Goal: Information Seeking & Learning: Find specific page/section

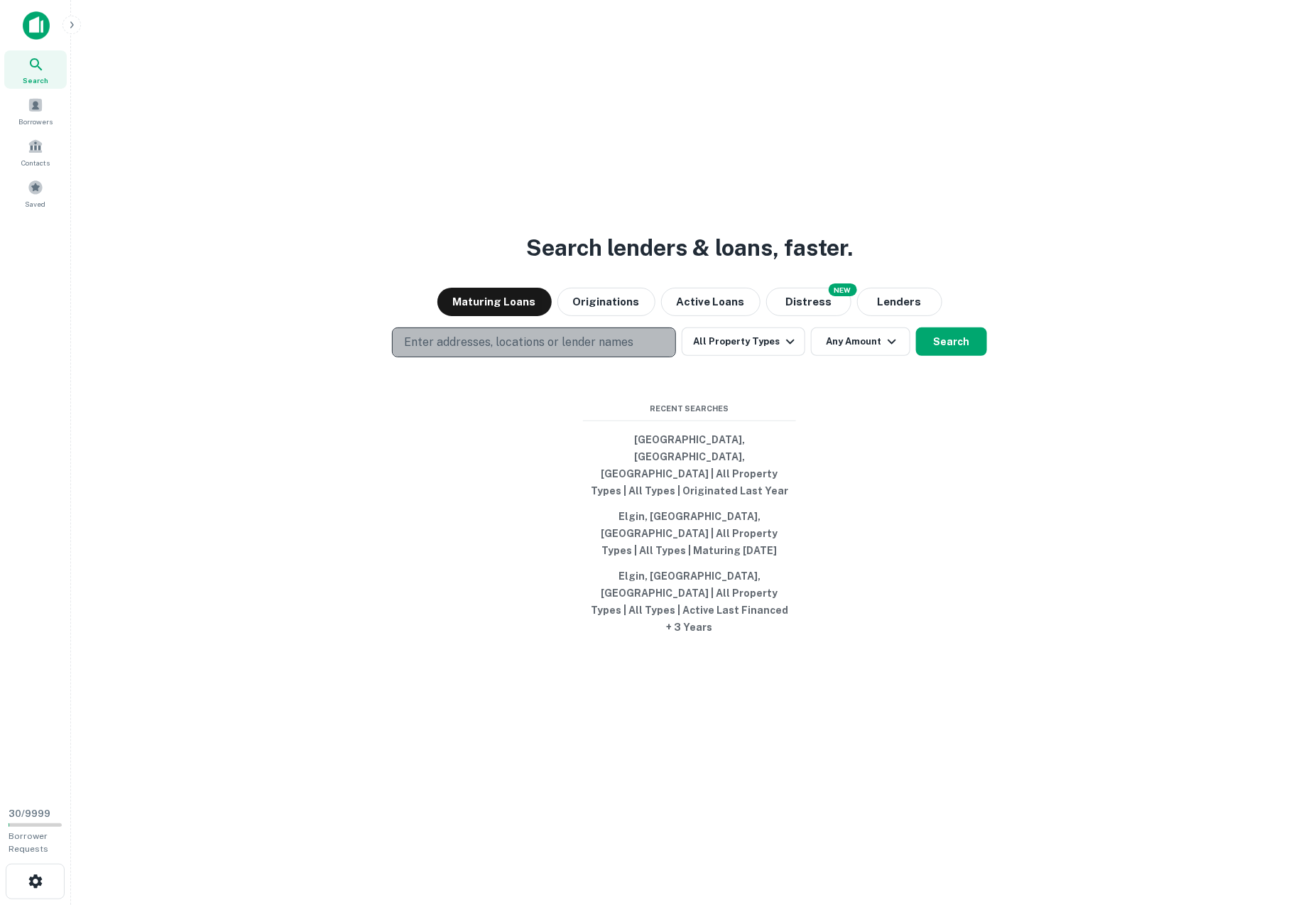
click at [457, 351] on p "Enter addresses, locations or lender names" at bounding box center [518, 342] width 229 height 17
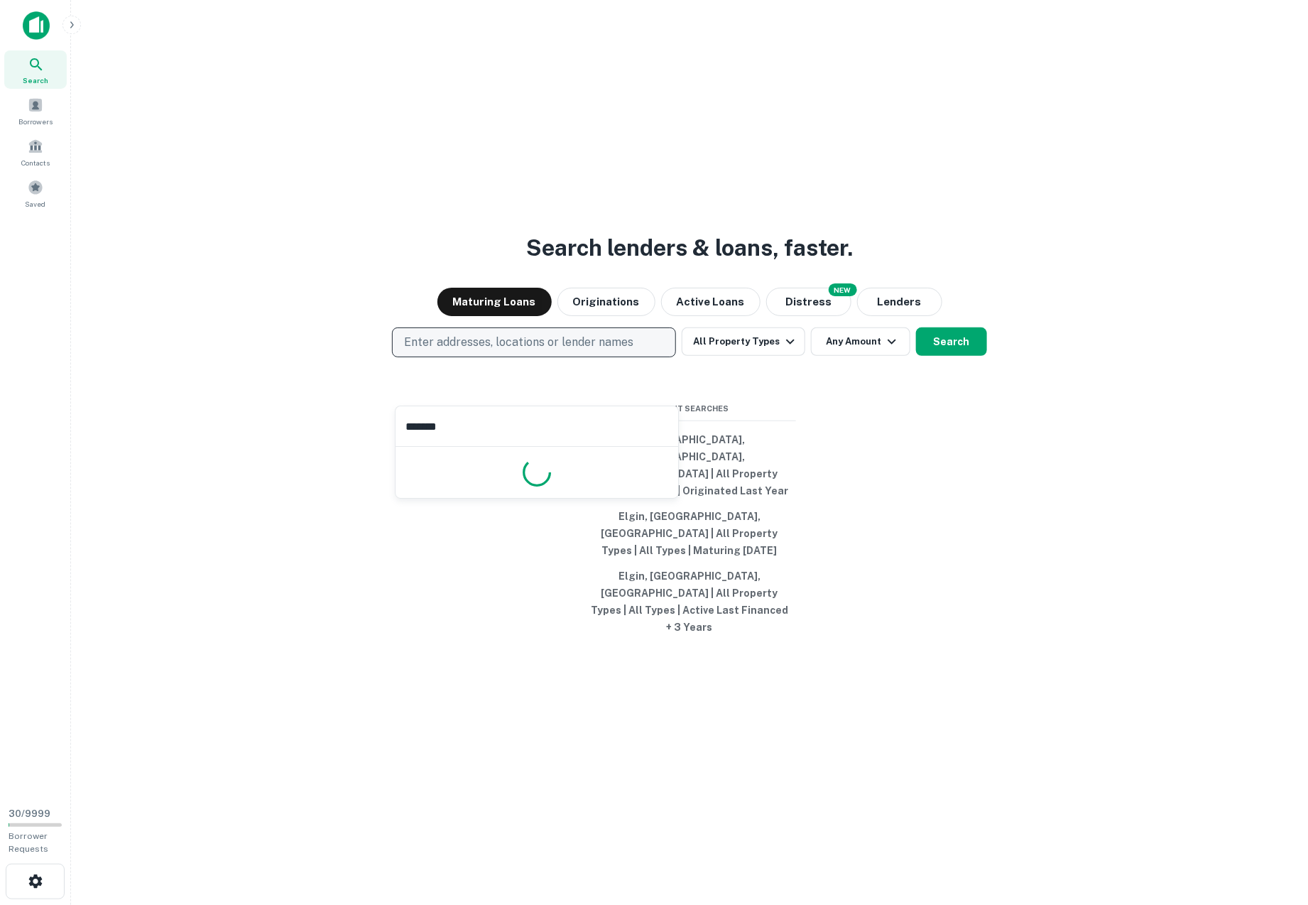
type input "********"
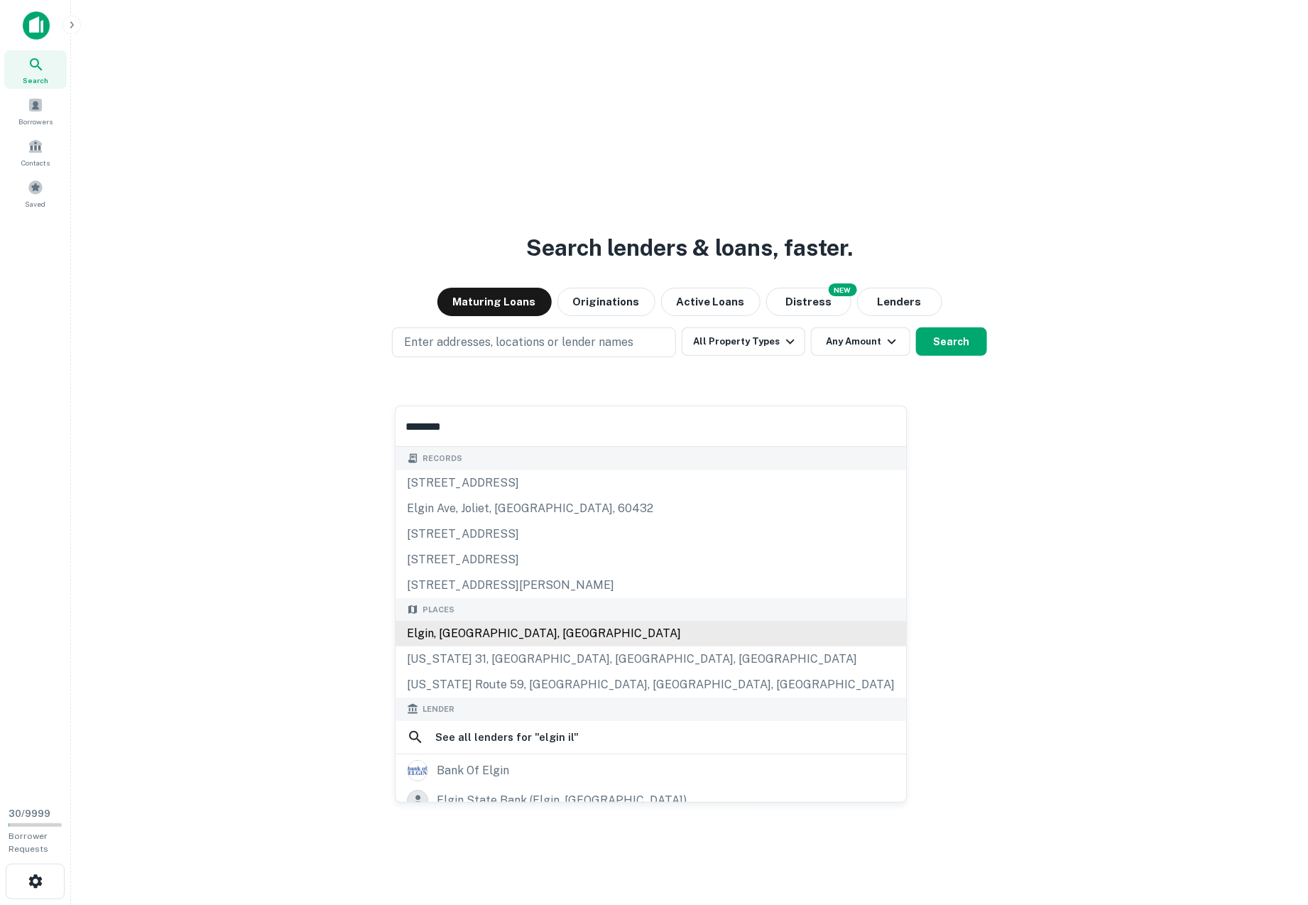
click at [453, 633] on div "Elgin, [GEOGRAPHIC_DATA], [GEOGRAPHIC_DATA]" at bounding box center [651, 634] width 511 height 26
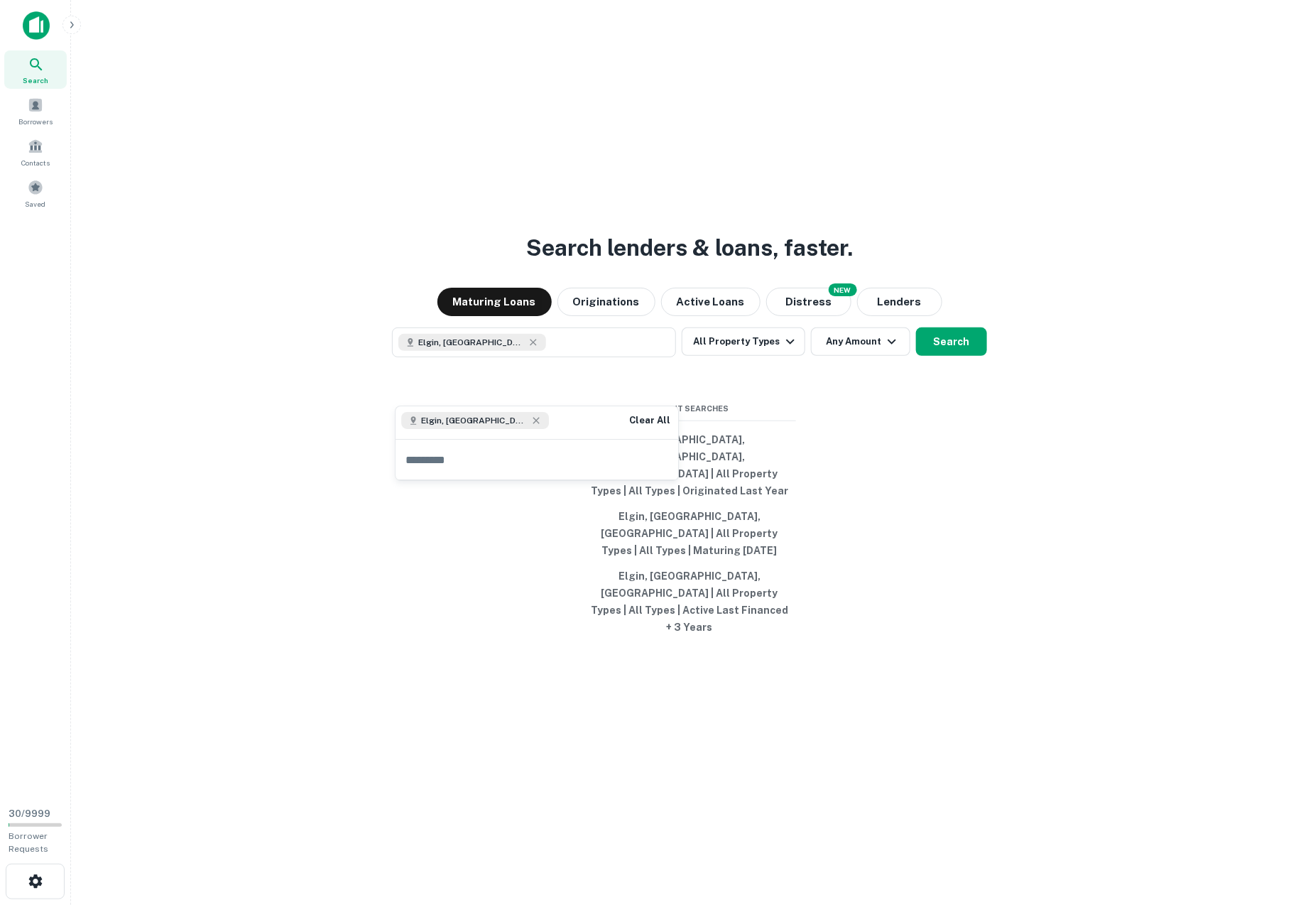
click at [518, 418] on div "Elgin, [GEOGRAPHIC_DATA], [GEOGRAPHIC_DATA] Clear All" at bounding box center [537, 422] width 283 height 33
click at [450, 457] on input "text" at bounding box center [537, 460] width 283 height 40
type input "******"
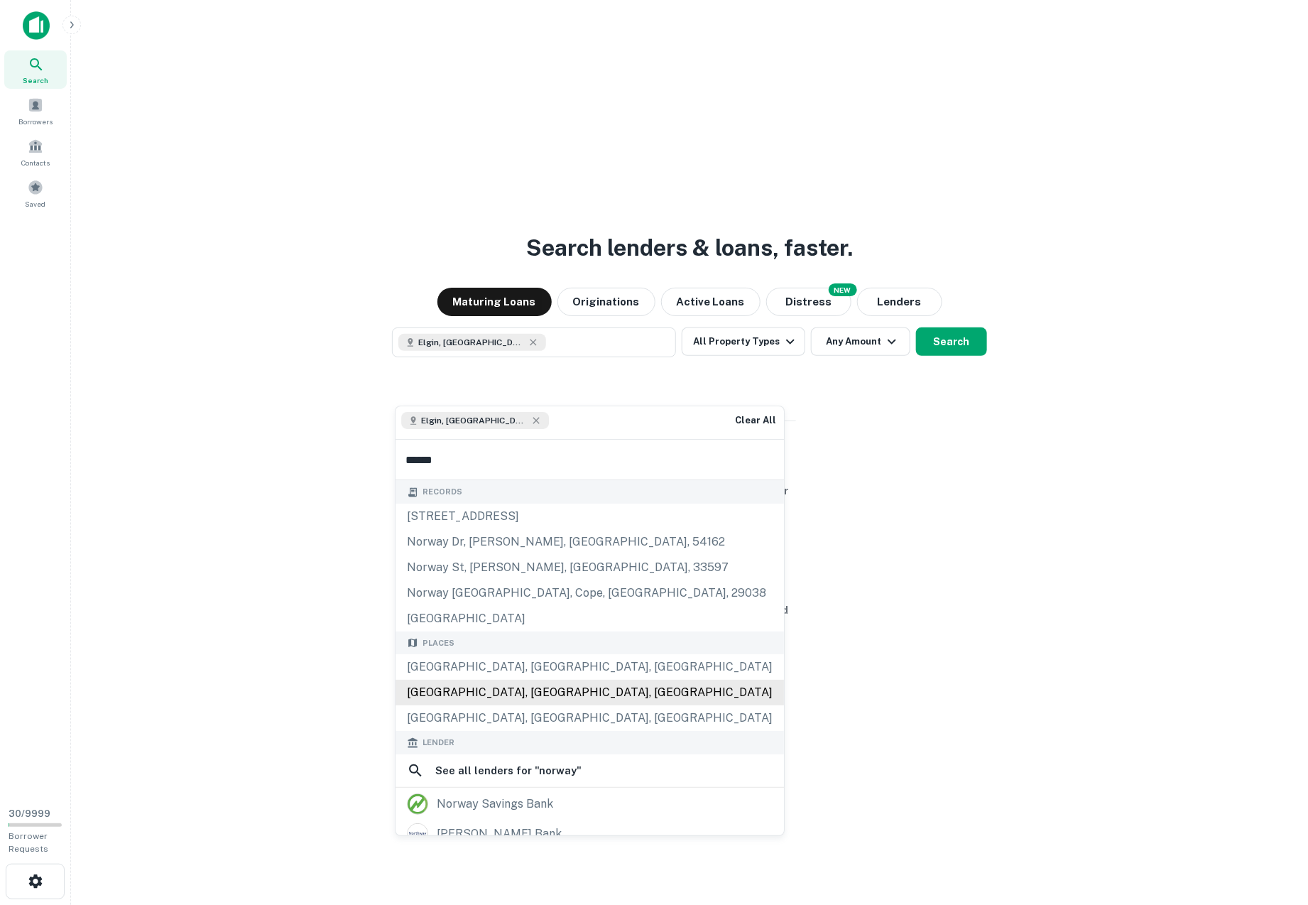
click at [438, 697] on div "[GEOGRAPHIC_DATA], [GEOGRAPHIC_DATA], [GEOGRAPHIC_DATA]" at bounding box center [590, 693] width 389 height 26
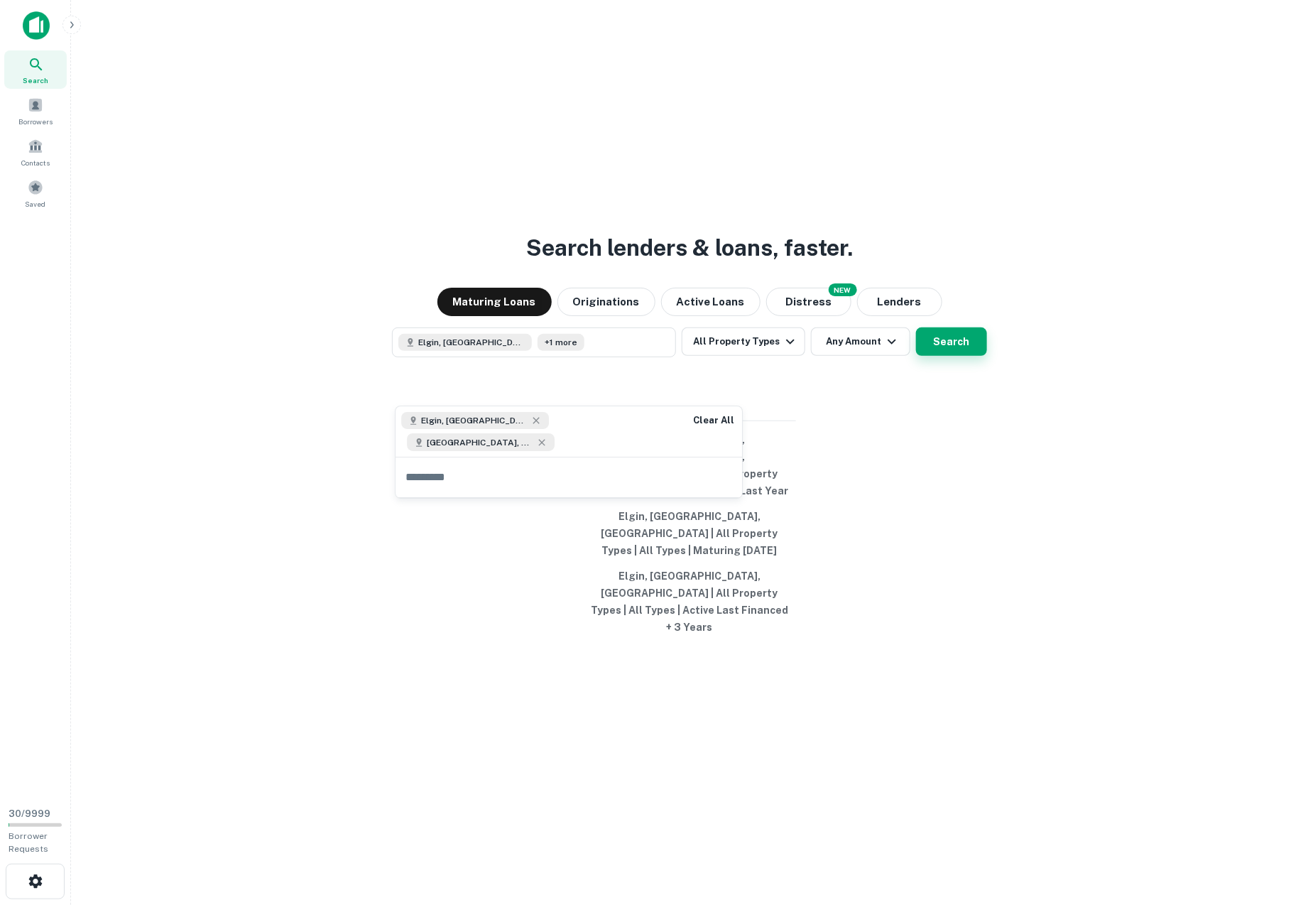
click at [953, 356] on button "Search" at bounding box center [951, 341] width 71 height 28
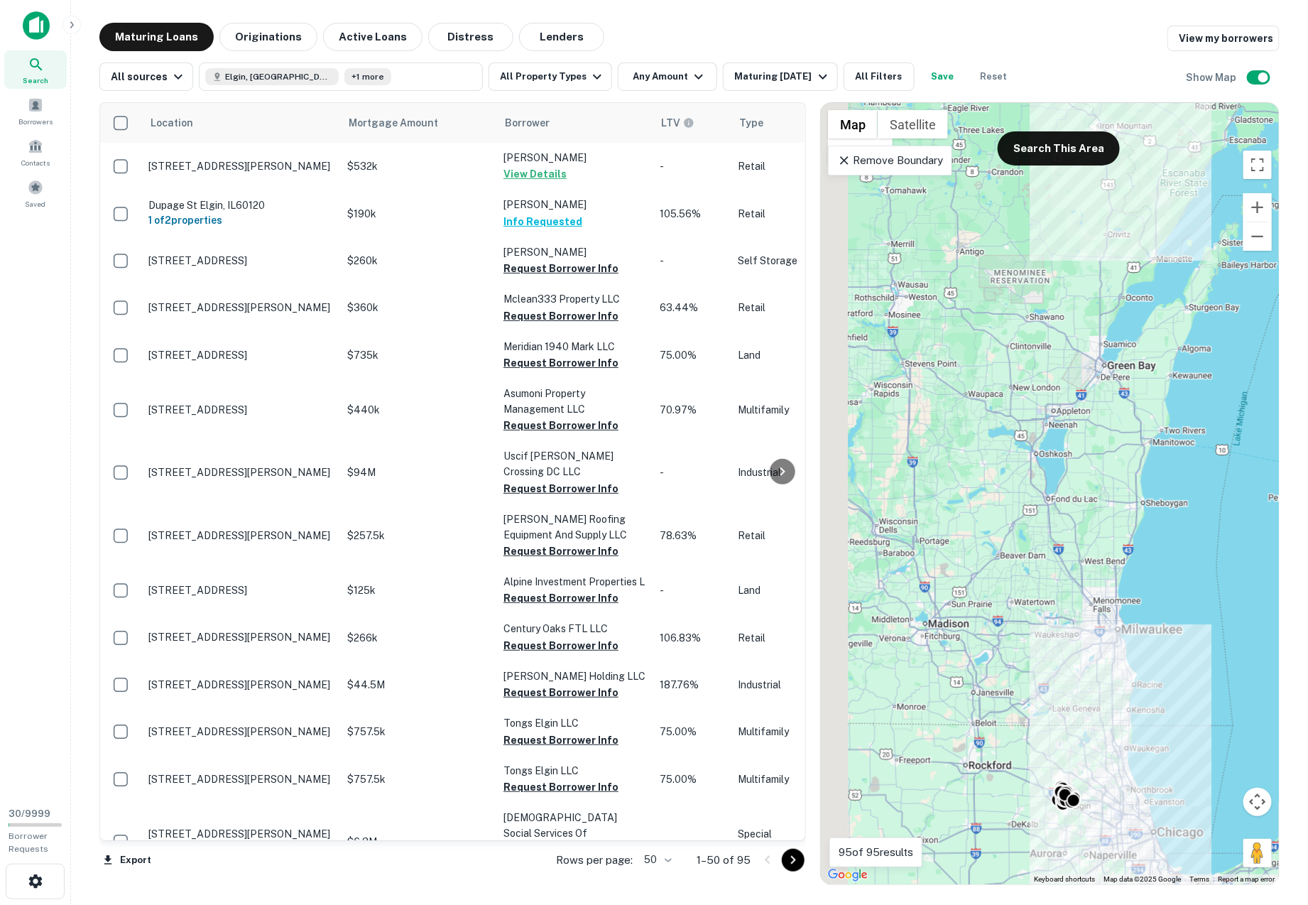
drag, startPoint x: 933, startPoint y: 446, endPoint x: 995, endPoint y: 405, distance: 74.3
click at [995, 405] on div "To activate drag with keyboard, press Alt + Enter. Once in keyboard drag state,…" at bounding box center [1050, 493] width 458 height 781
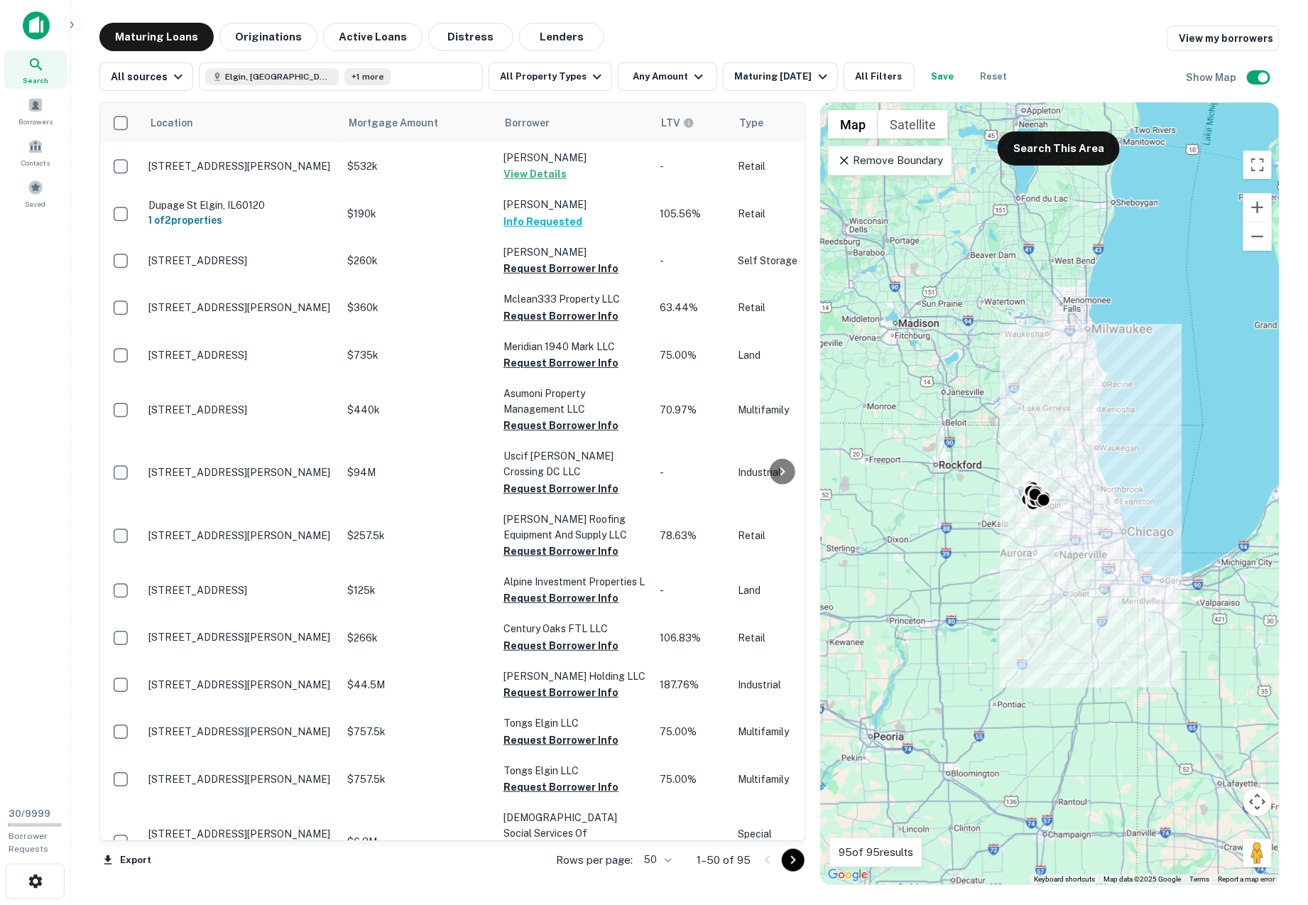
drag, startPoint x: 1075, startPoint y: 547, endPoint x: 1016, endPoint y: 520, distance: 64.8
click at [1016, 520] on div "To activate drag with keyboard, press Alt + Enter. Once in keyboard drag state,…" at bounding box center [1050, 493] width 458 height 781
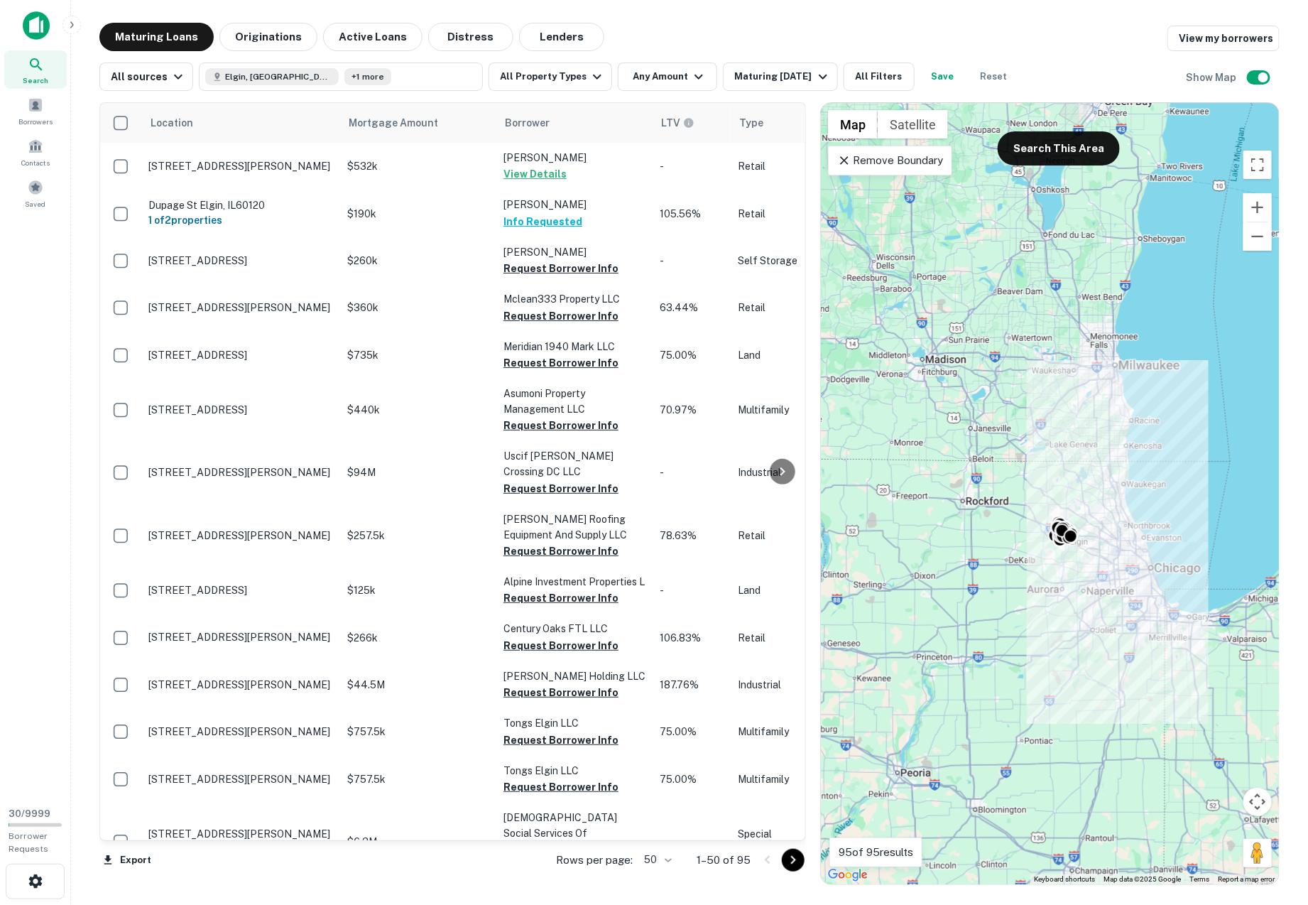
drag, startPoint x: 971, startPoint y: 493, endPoint x: 1005, endPoint y: 530, distance: 50.3
click at [1004, 530] on div "To activate drag with keyboard, press Alt + Enter. Once in keyboard drag state,…" at bounding box center [1050, 493] width 458 height 781
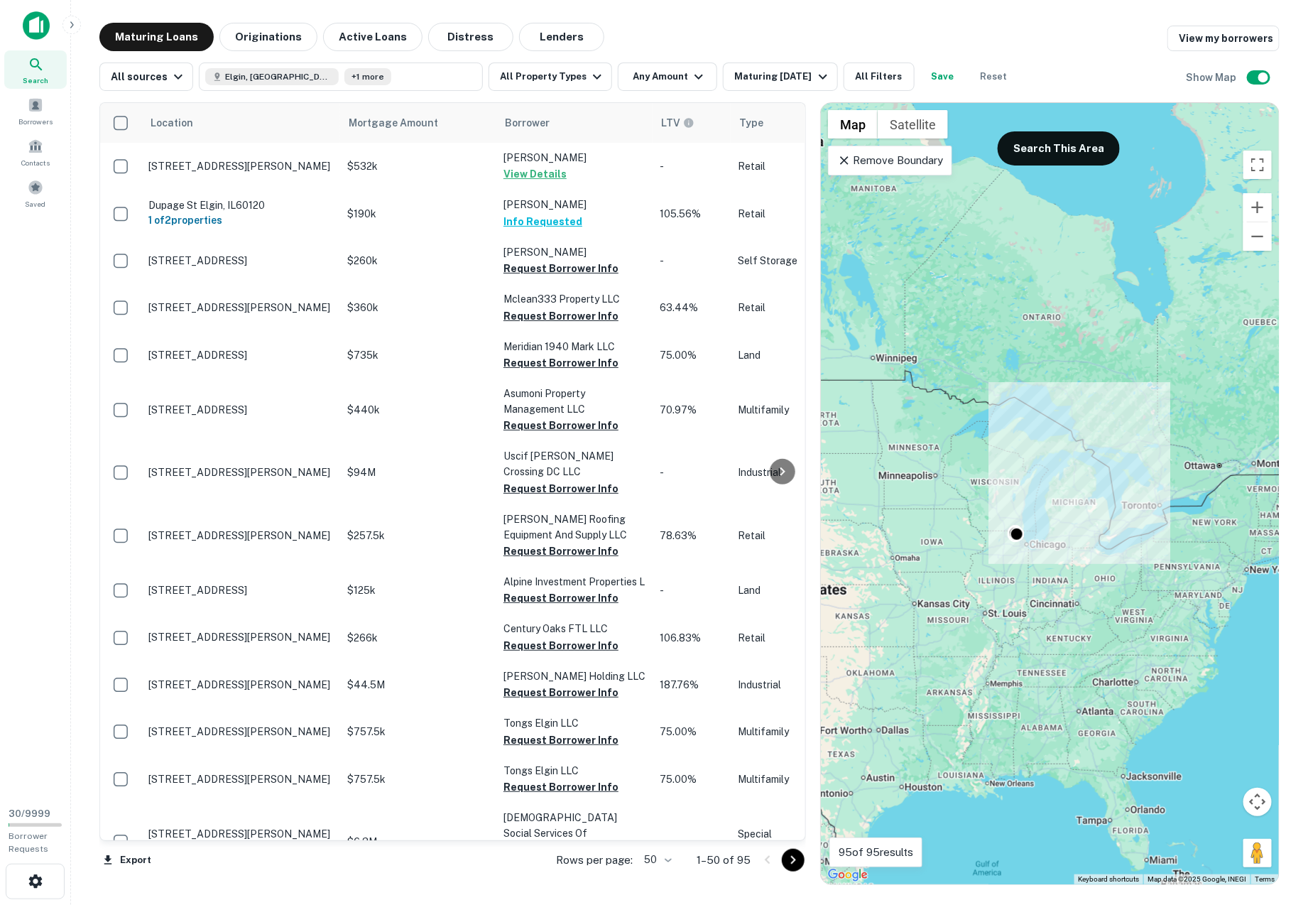
drag, startPoint x: 1009, startPoint y: 472, endPoint x: 1014, endPoint y: 492, distance: 21.0
click at [1014, 492] on div "To activate drag with keyboard, press Alt + Enter. Once in keyboard drag state,…" at bounding box center [1050, 493] width 458 height 781
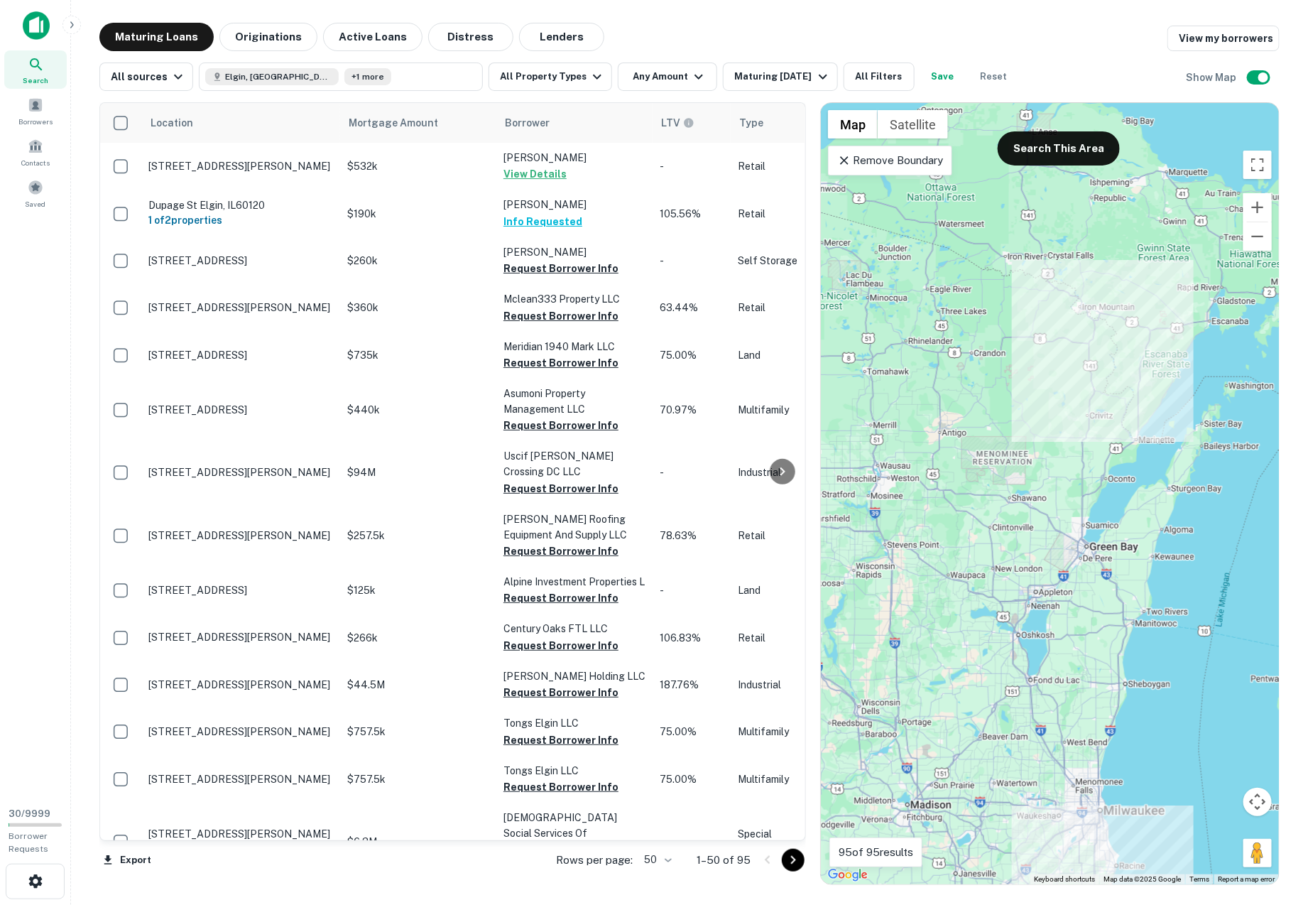
drag, startPoint x: 1014, startPoint y: 492, endPoint x: 1014, endPoint y: 268, distance: 224.5
click at [1014, 268] on div "To activate drag with keyboard, press Alt + Enter. Once in keyboard drag state,…" at bounding box center [1050, 493] width 458 height 781
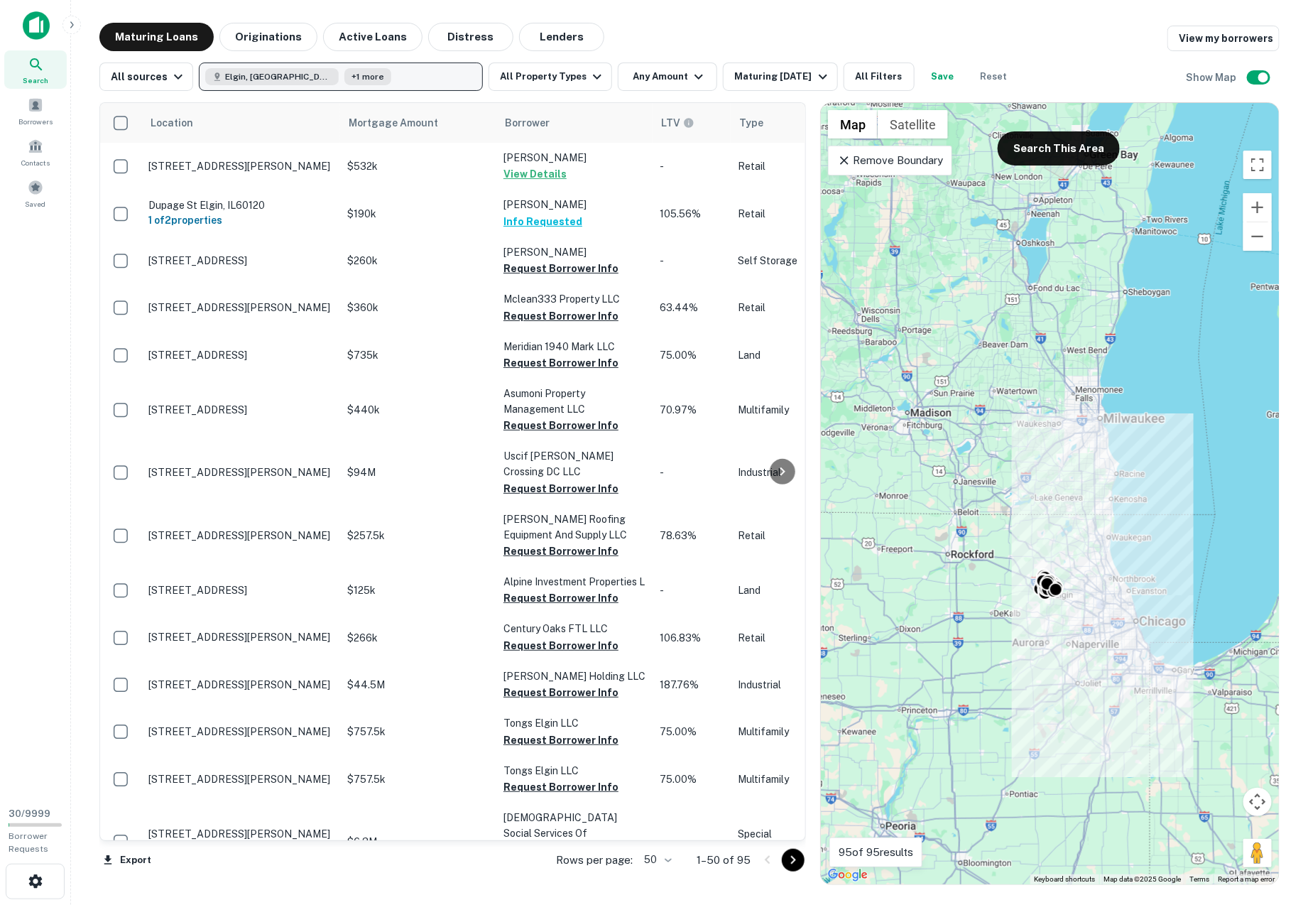
click at [384, 75] on button "Elgin, [GEOGRAPHIC_DATA], [GEOGRAPHIC_DATA] +1 more" at bounding box center [341, 77] width 284 height 28
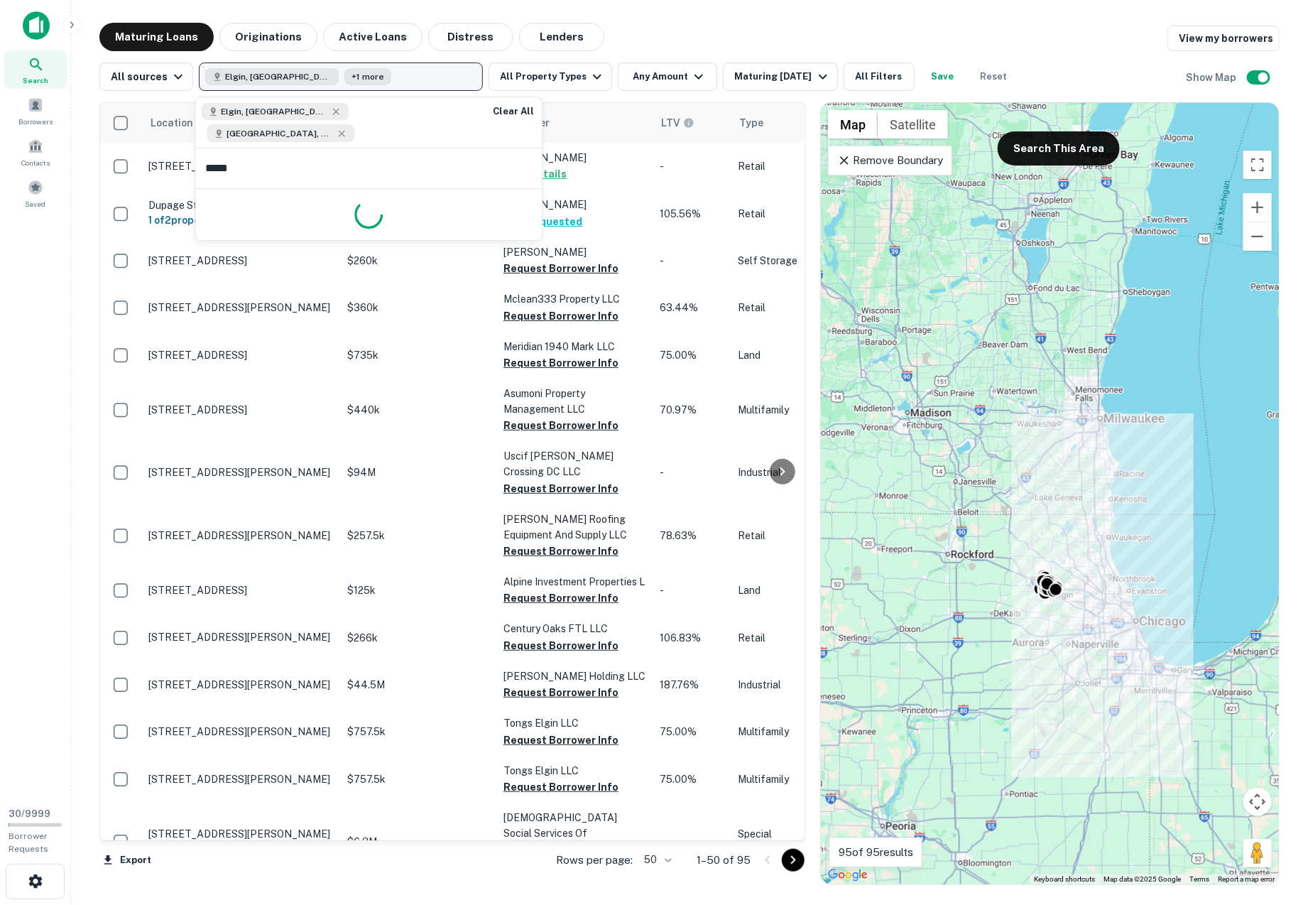
type input "******"
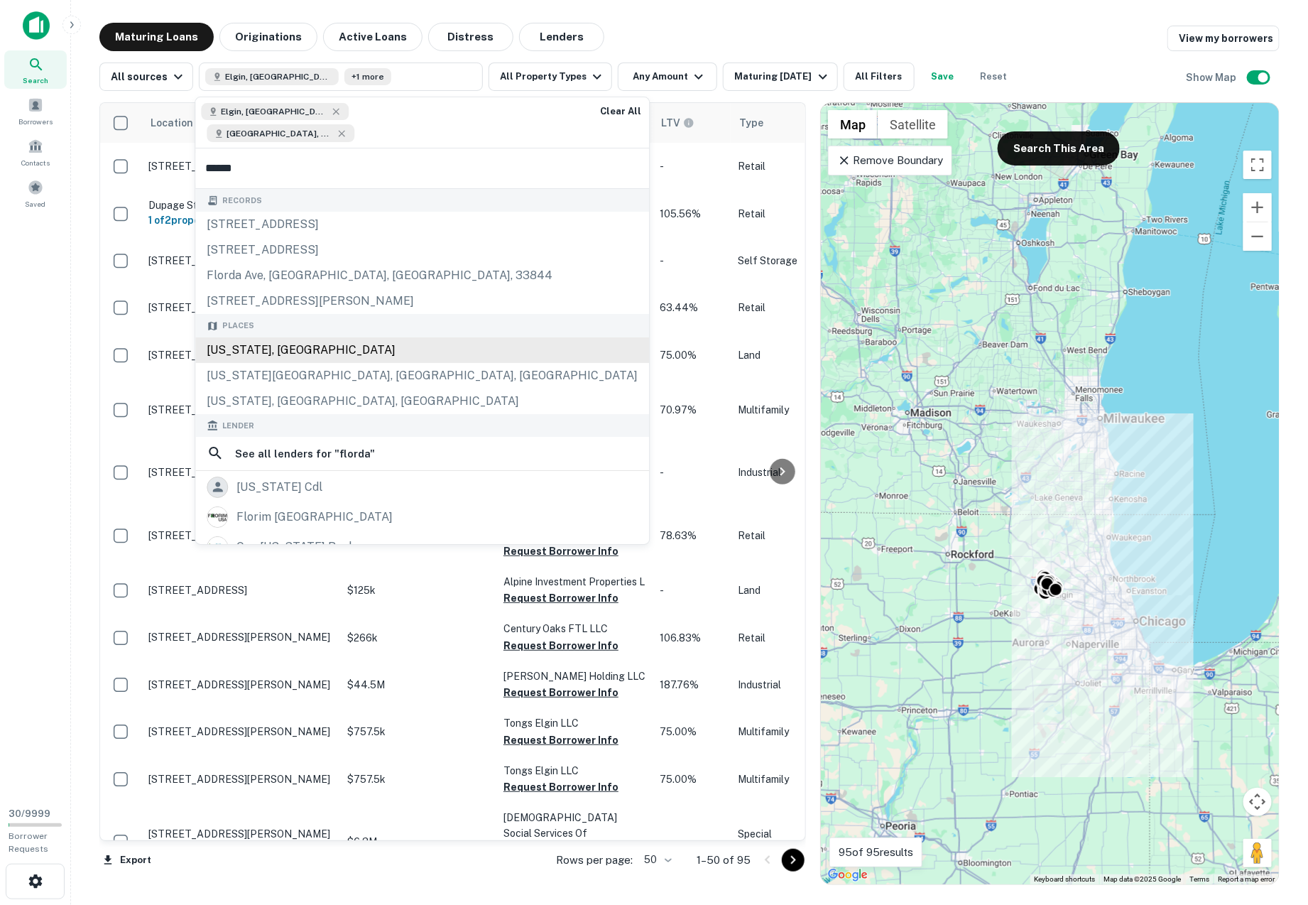
click at [259, 337] on div "[US_STATE], [GEOGRAPHIC_DATA]" at bounding box center [422, 350] width 454 height 26
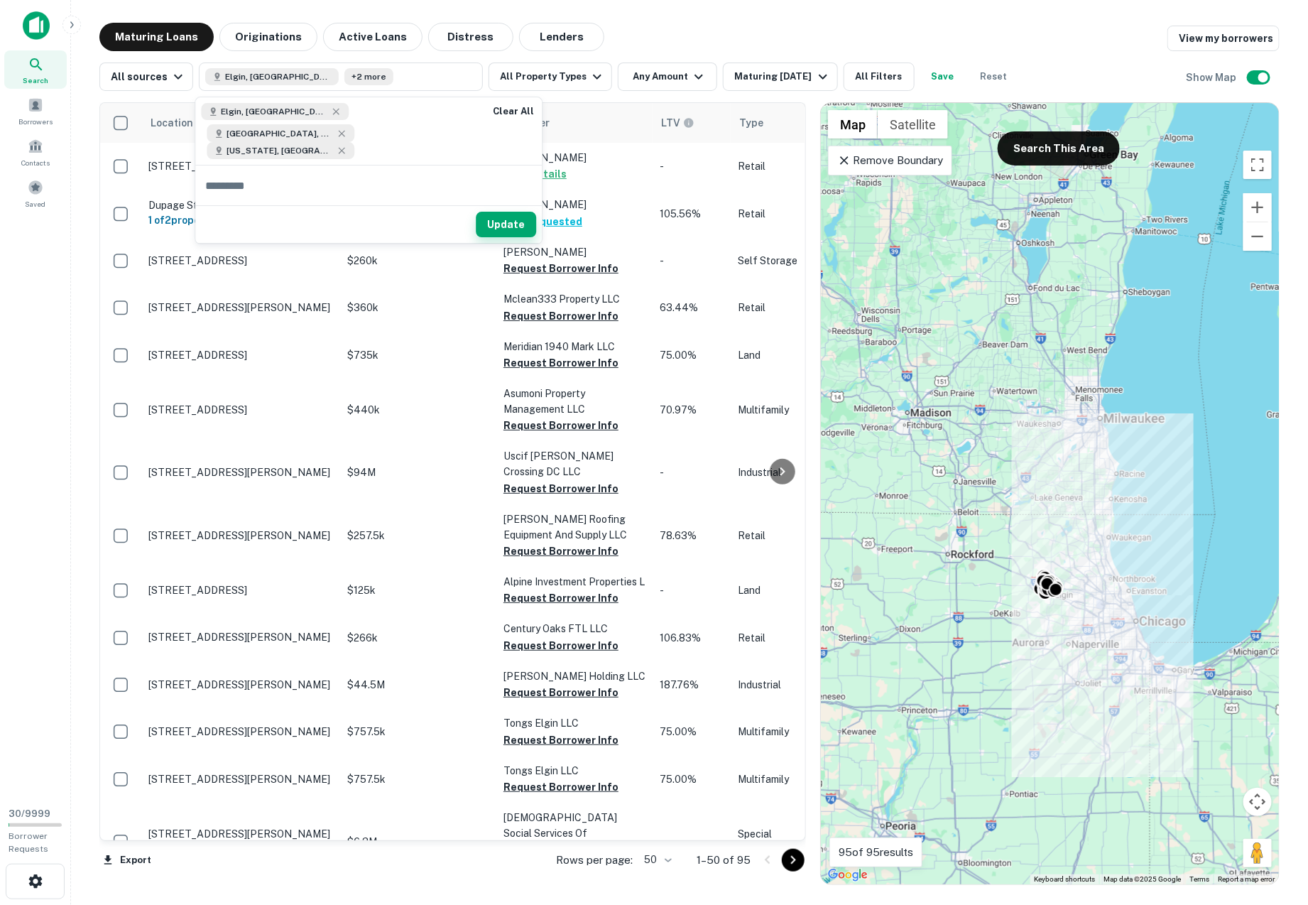
click at [511, 212] on button "Update" at bounding box center [506, 225] width 60 height 26
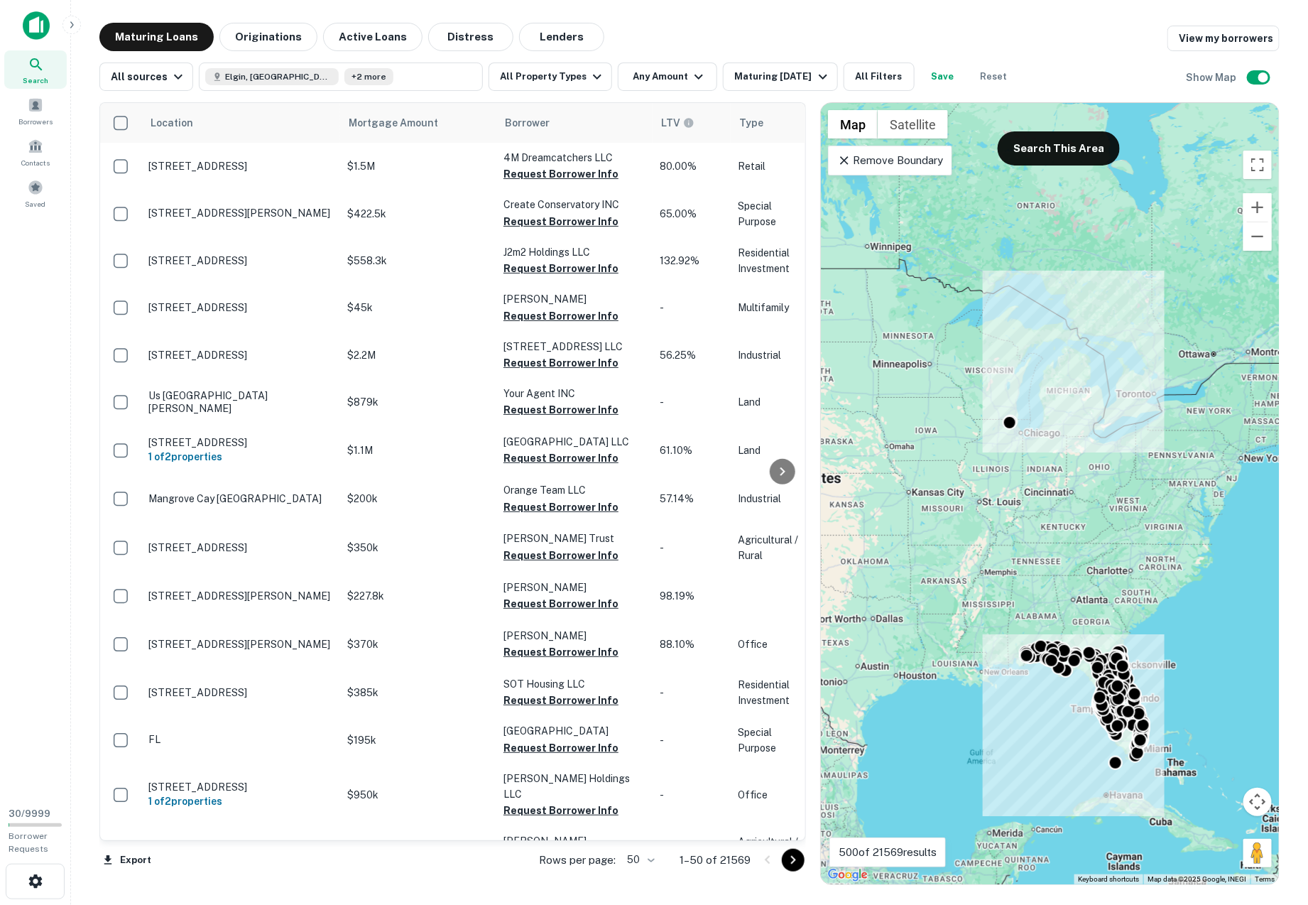
drag, startPoint x: 977, startPoint y: 432, endPoint x: 1014, endPoint y: 504, distance: 81.0
click at [1014, 504] on div "To activate drag with keyboard, press Alt + Enter. Once in keyboard drag state,…" at bounding box center [1050, 493] width 458 height 781
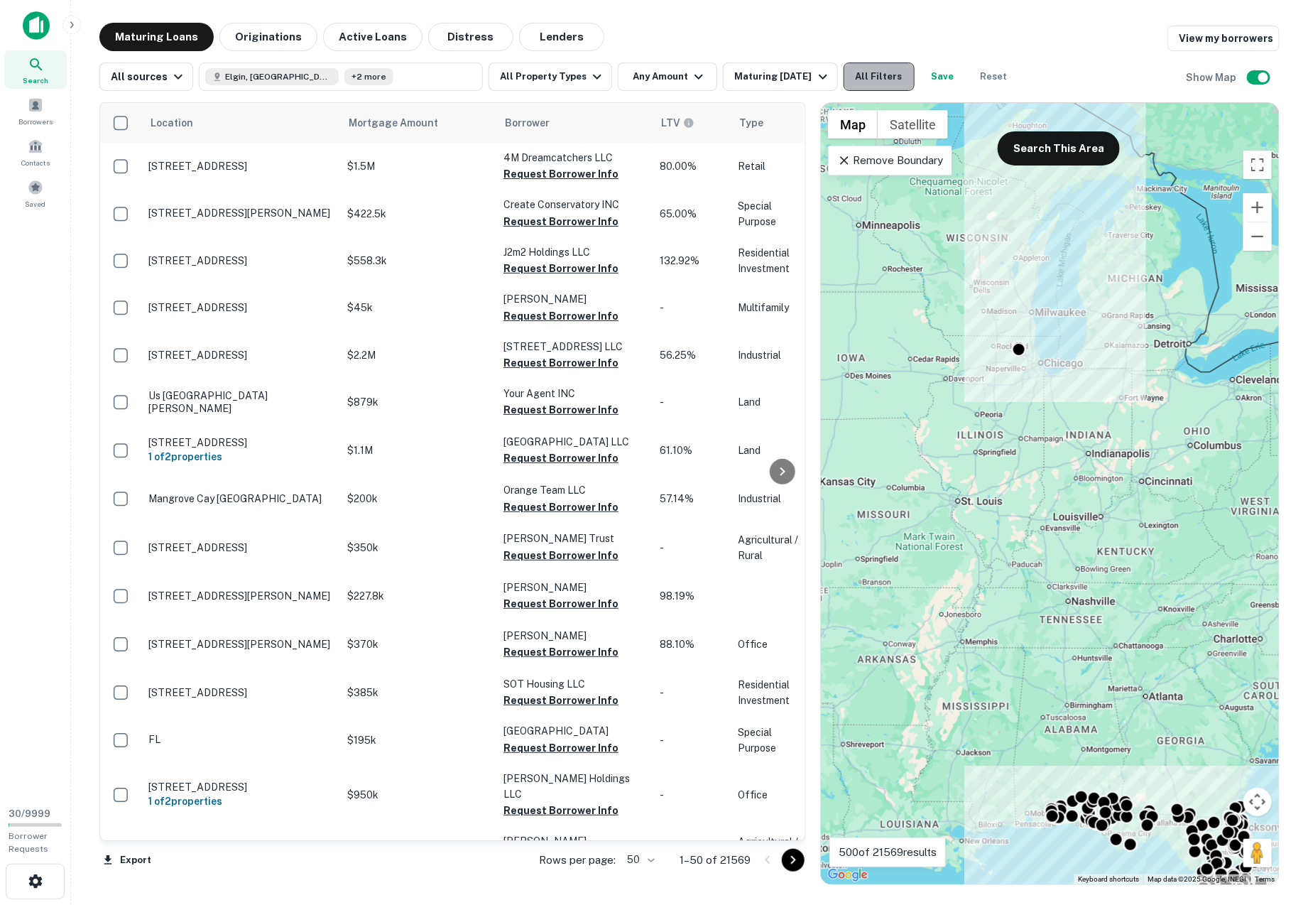
click at [857, 78] on button "All Filters" at bounding box center [879, 77] width 71 height 28
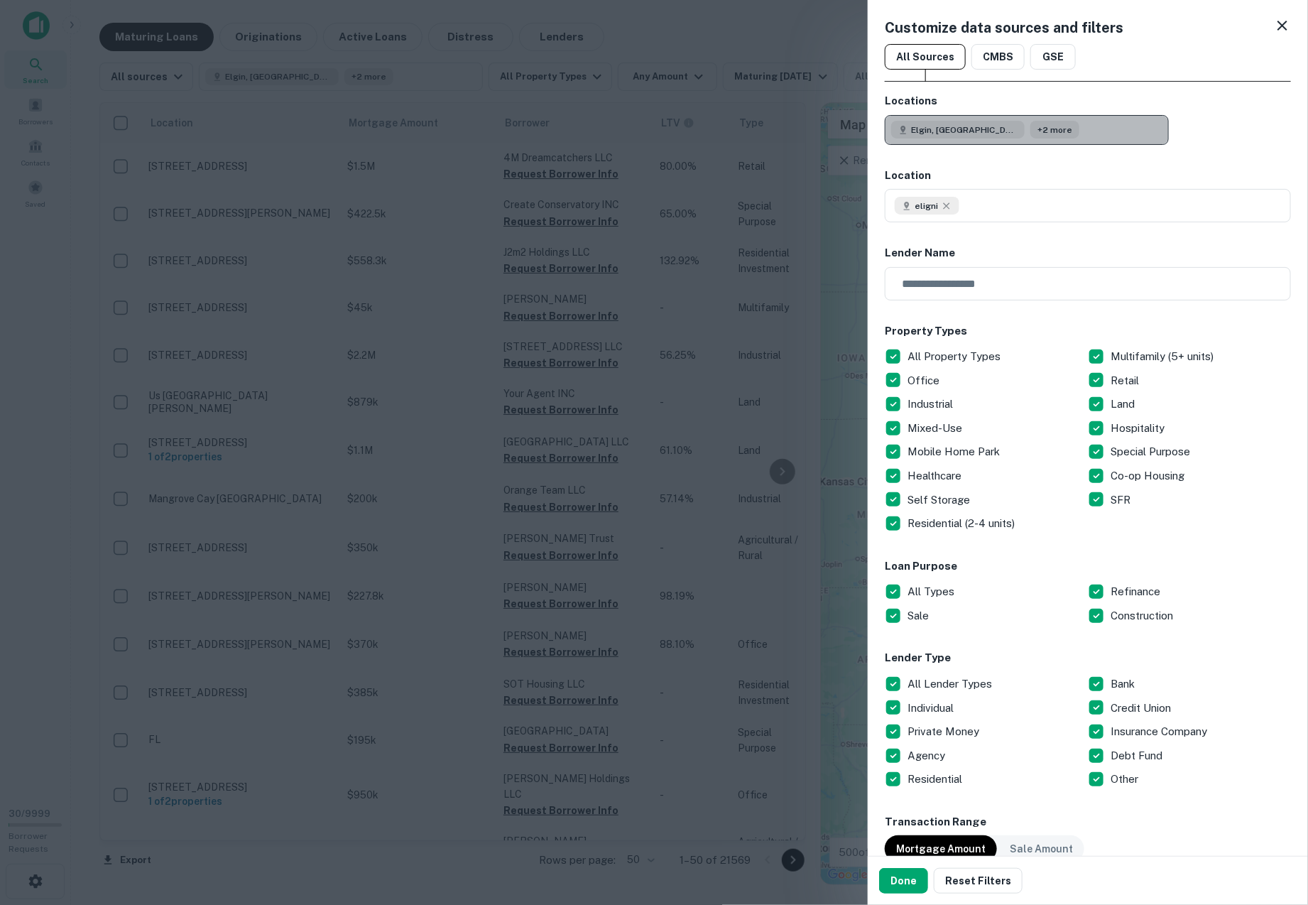
click at [1040, 127] on button "Elgin, [GEOGRAPHIC_DATA], [GEOGRAPHIC_DATA] +2 more" at bounding box center [1027, 130] width 284 height 30
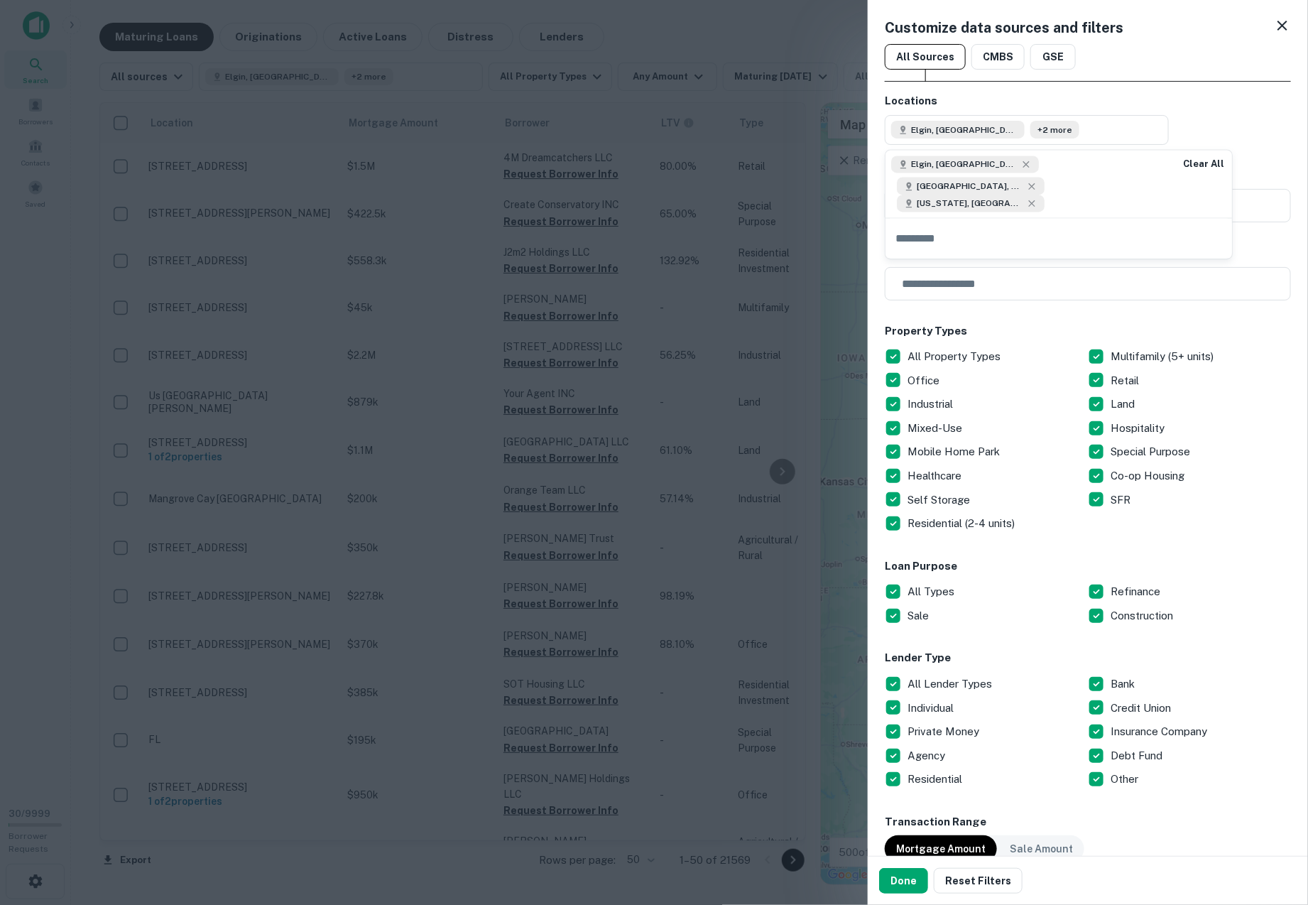
click at [1232, 117] on div "Locations [GEOGRAPHIC_DATA], [GEOGRAPHIC_DATA], [GEOGRAPHIC_DATA] +2 more" at bounding box center [1088, 119] width 406 height 52
click at [1262, 126] on div "Locations [GEOGRAPHIC_DATA], [GEOGRAPHIC_DATA], [GEOGRAPHIC_DATA] +2 more" at bounding box center [1088, 119] width 406 height 52
click at [1082, 134] on button "Elgin, [GEOGRAPHIC_DATA], [GEOGRAPHIC_DATA] +2 more" at bounding box center [1027, 130] width 284 height 30
click at [987, 207] on input "text" at bounding box center [1126, 205] width 332 height 33
type input "******"
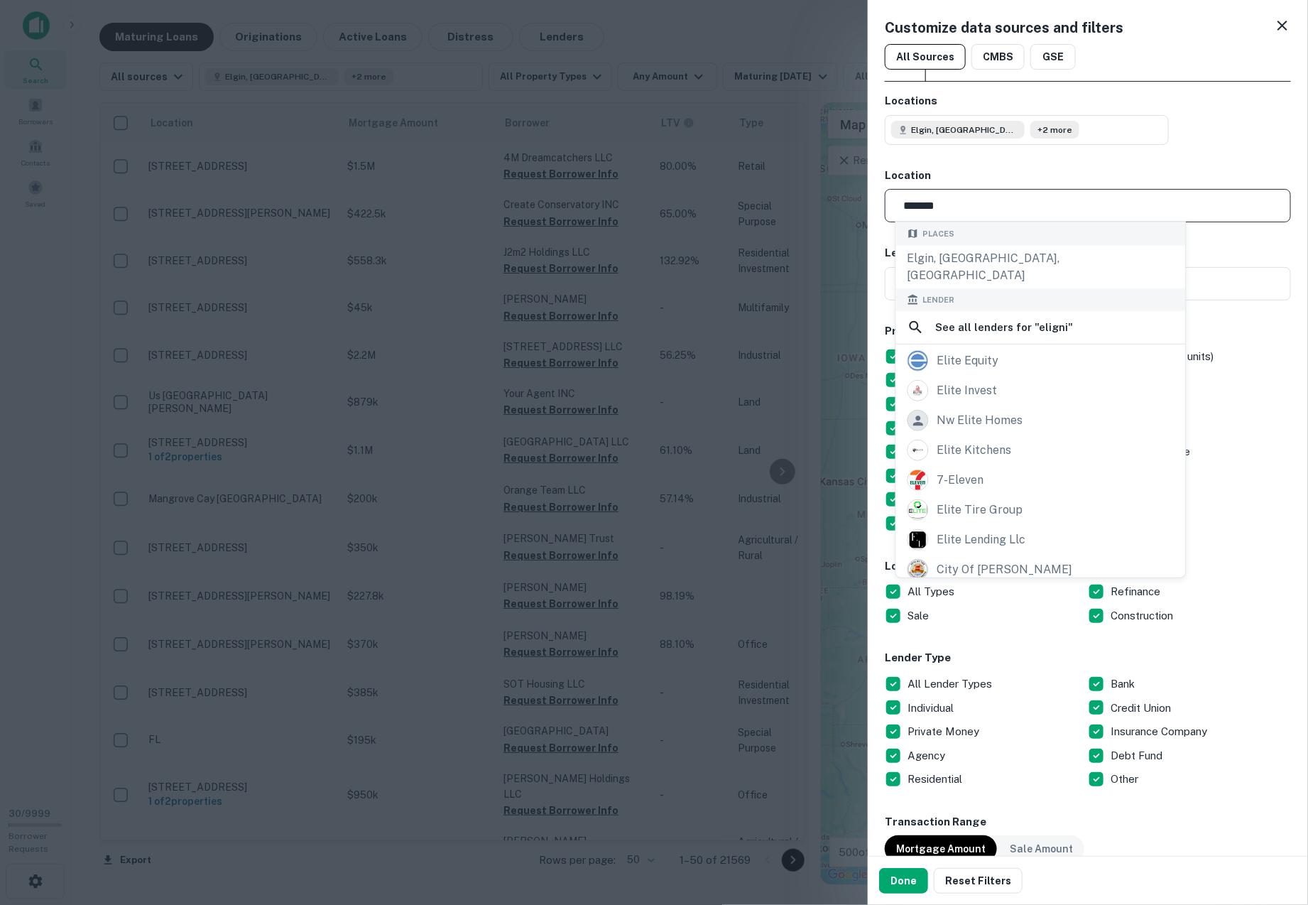
click at [1026, 158] on div "Locations [GEOGRAPHIC_DATA], [GEOGRAPHIC_DATA], [GEOGRAPHIC_DATA] +2 more Locat…" at bounding box center [1088, 817] width 406 height 1448
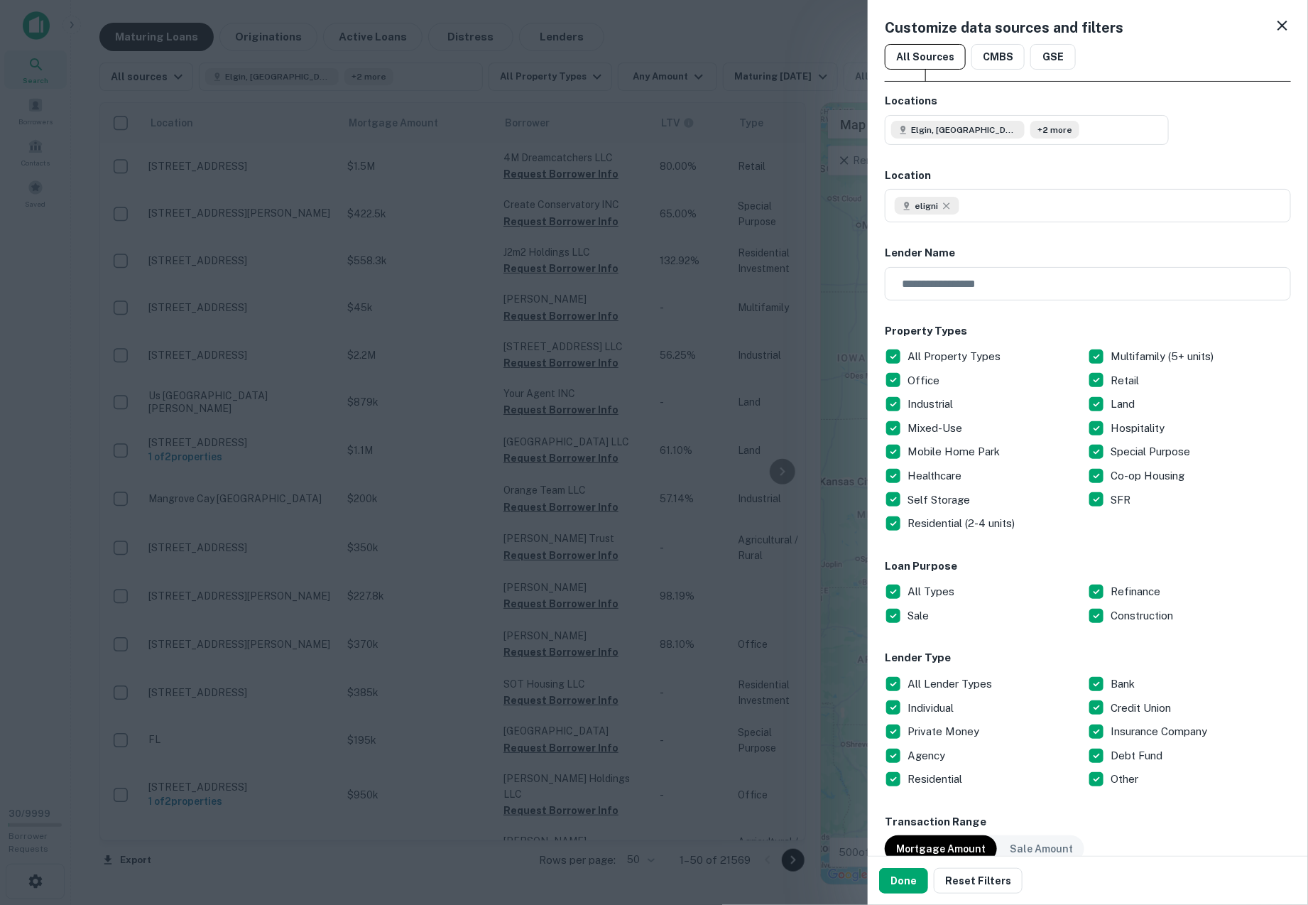
click at [899, 173] on h6 "Location" at bounding box center [1088, 176] width 406 height 16
type input "******"
click at [986, 207] on input "******" at bounding box center [1126, 205] width 332 height 33
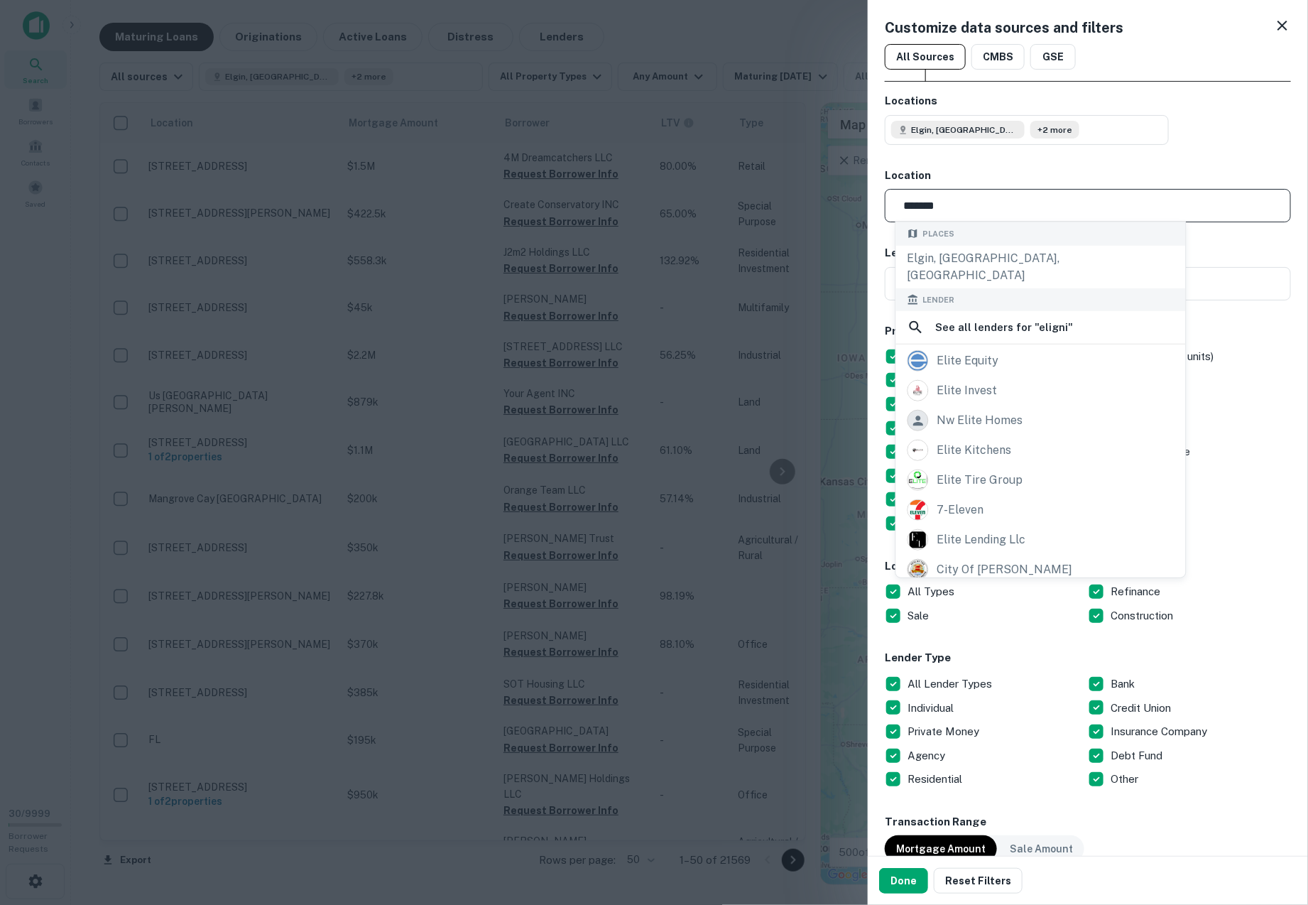
click at [986, 169] on h6 "Location" at bounding box center [1088, 176] width 406 height 16
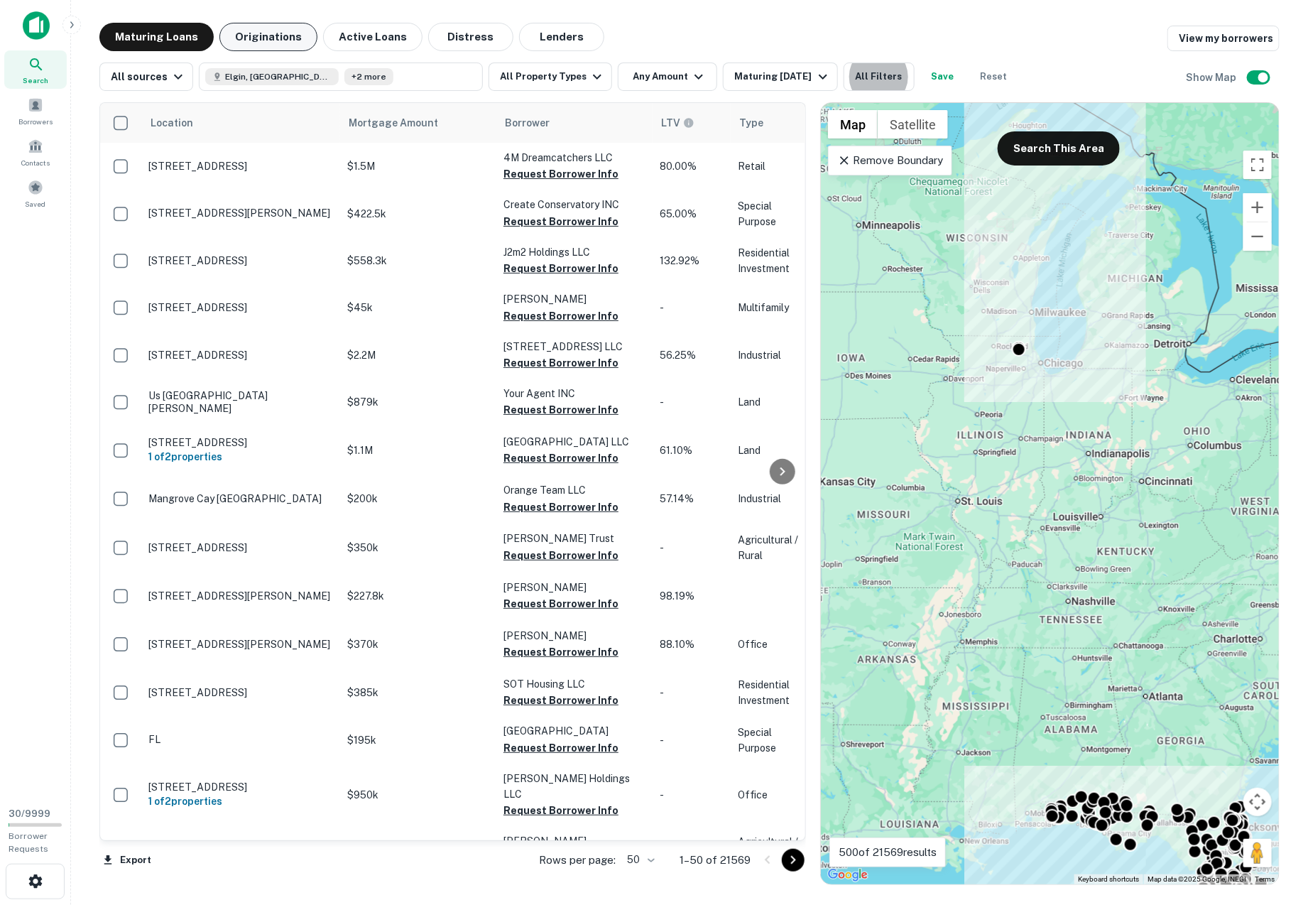
click at [260, 45] on button "Originations" at bounding box center [268, 37] width 98 height 28
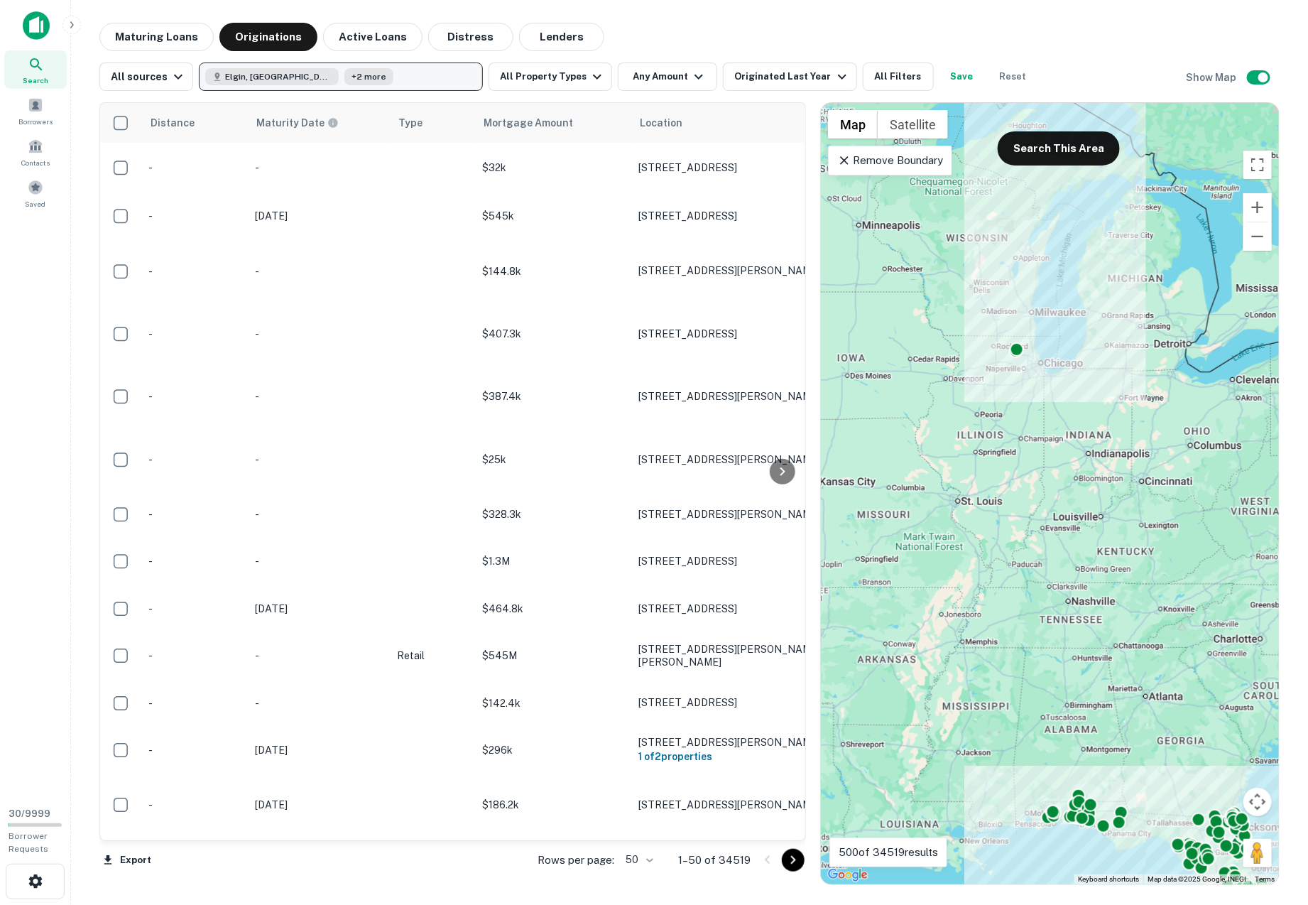
click at [389, 85] on button "Elgin, [GEOGRAPHIC_DATA], [GEOGRAPHIC_DATA] +2 more" at bounding box center [341, 77] width 284 height 28
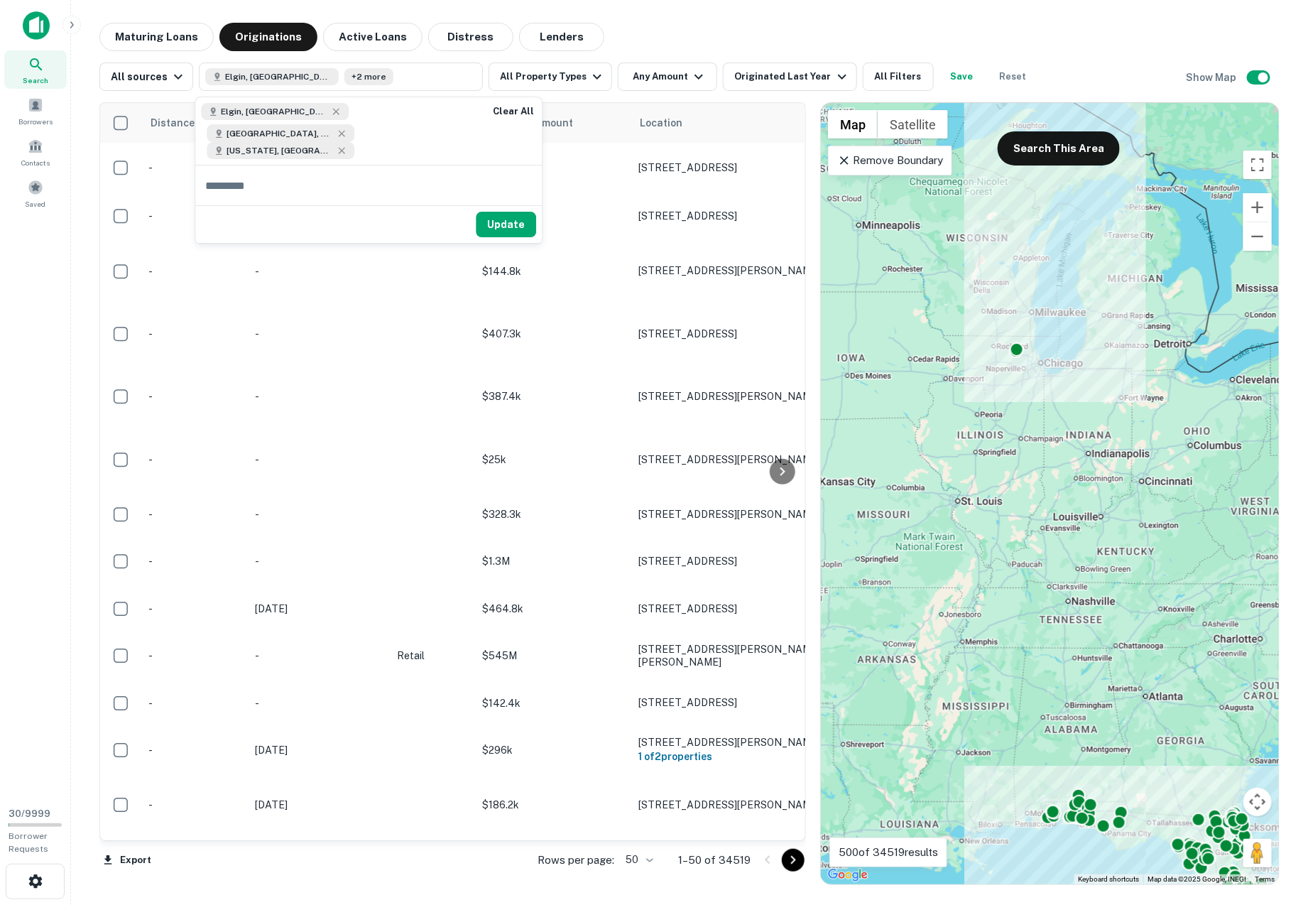
click at [46, 609] on div "Search Borrowers Contacts Saved" at bounding box center [35, 398] width 70 height 796
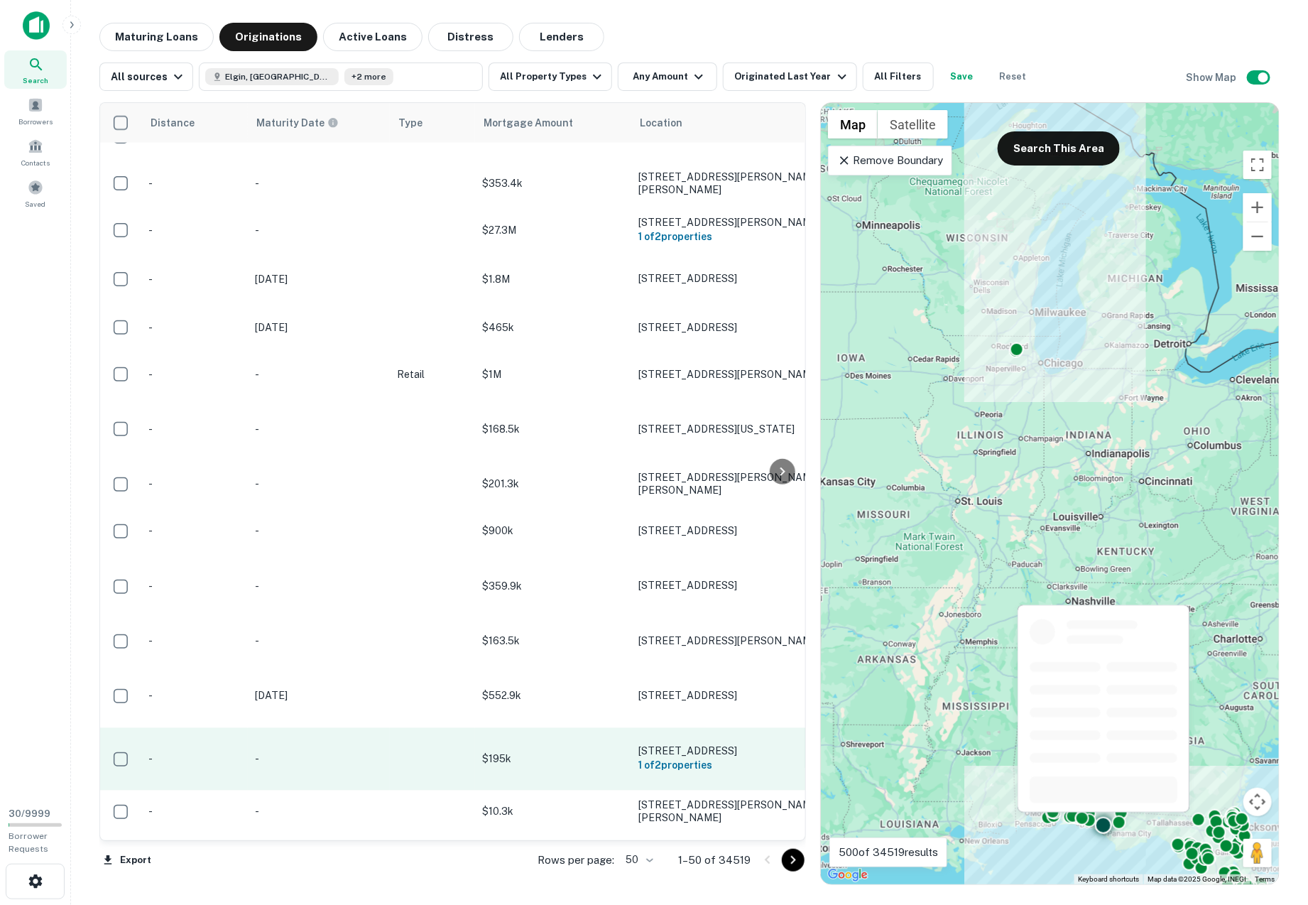
scroll to position [1108, 0]
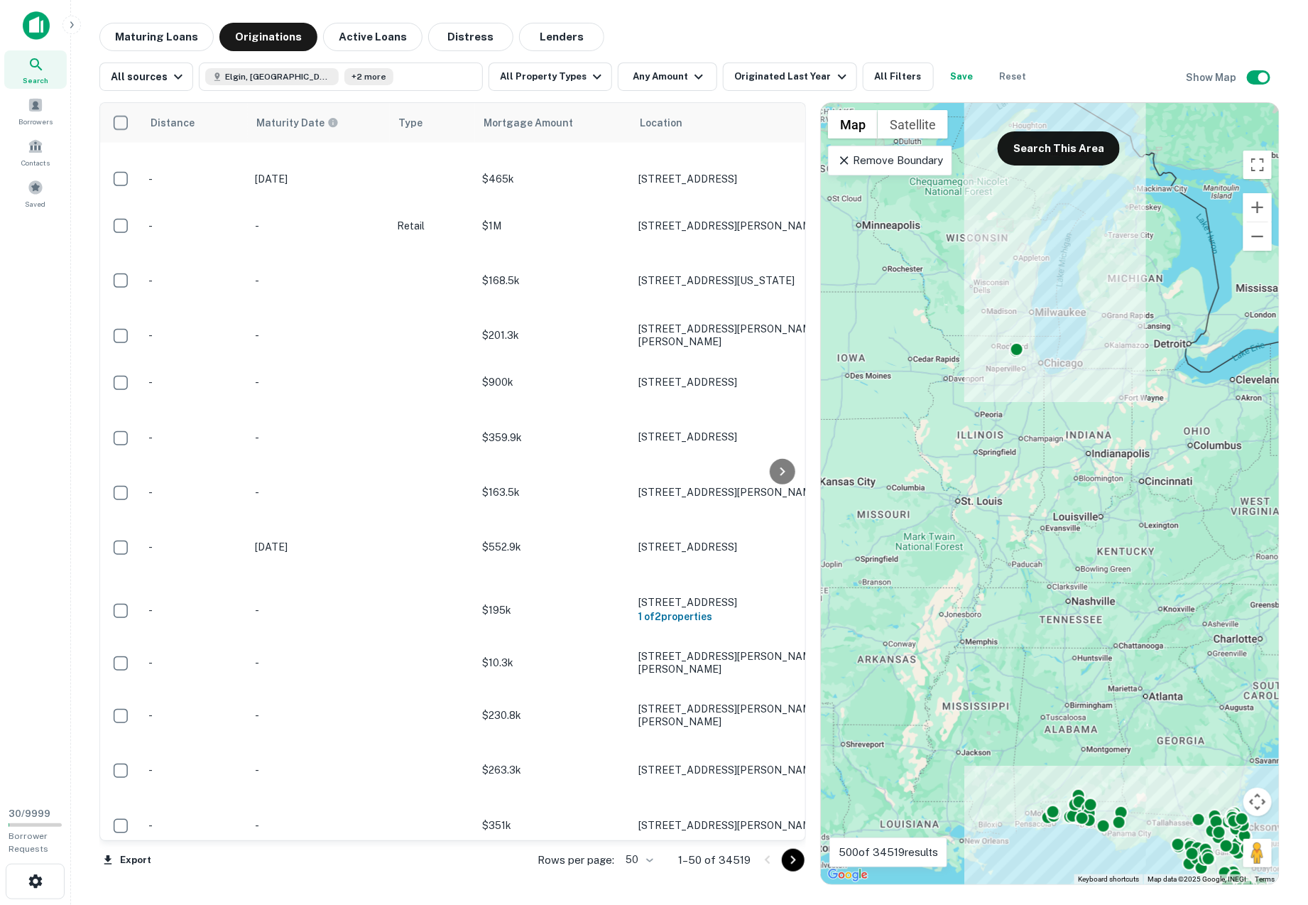
drag, startPoint x: 938, startPoint y: 573, endPoint x: 1139, endPoint y: 573, distance: 201.0
click at [1135, 573] on div "To activate drag with keyboard, press Alt + Enter. Once in keyboard drag state,…" at bounding box center [1050, 493] width 458 height 781
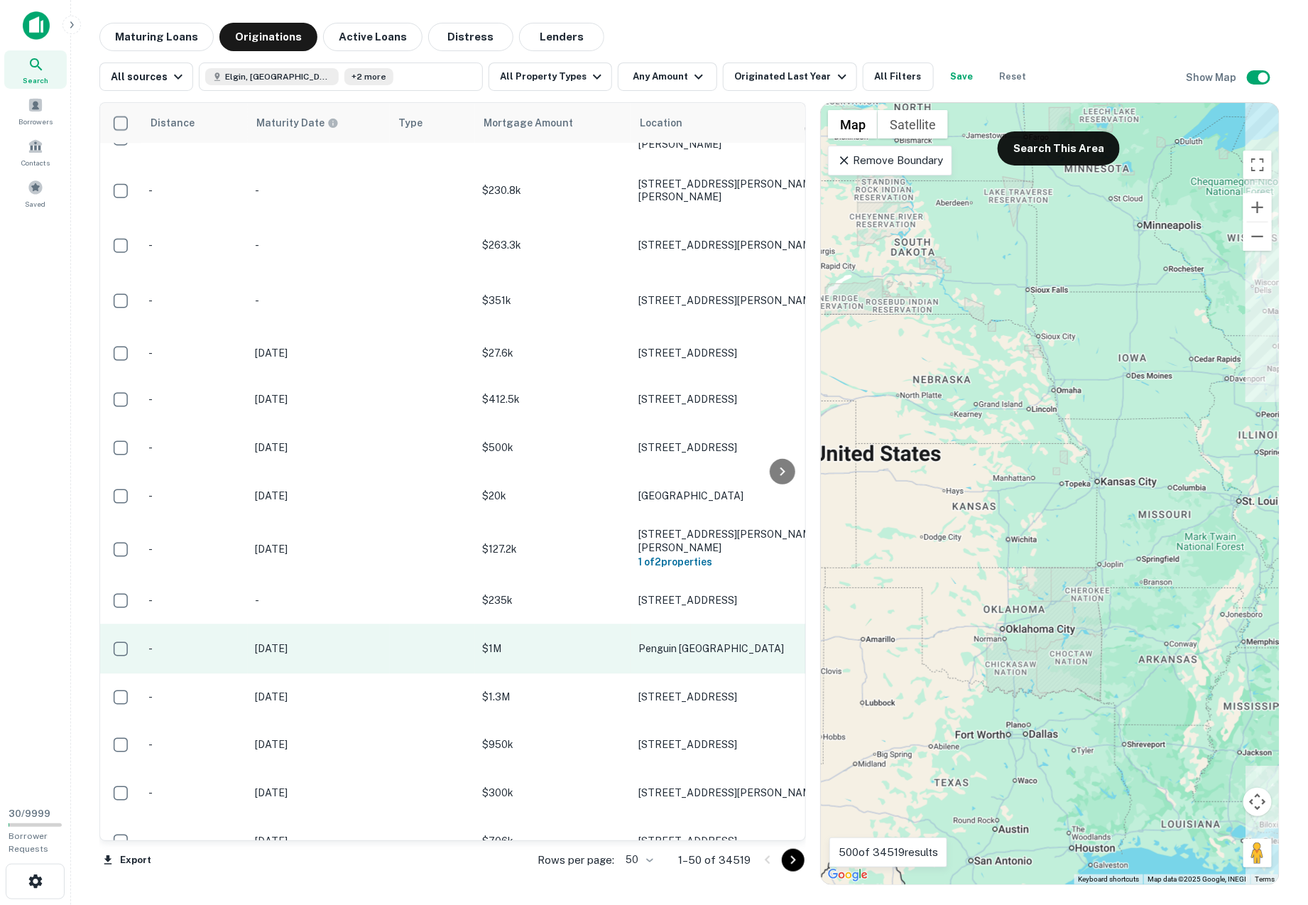
scroll to position [1715, 0]
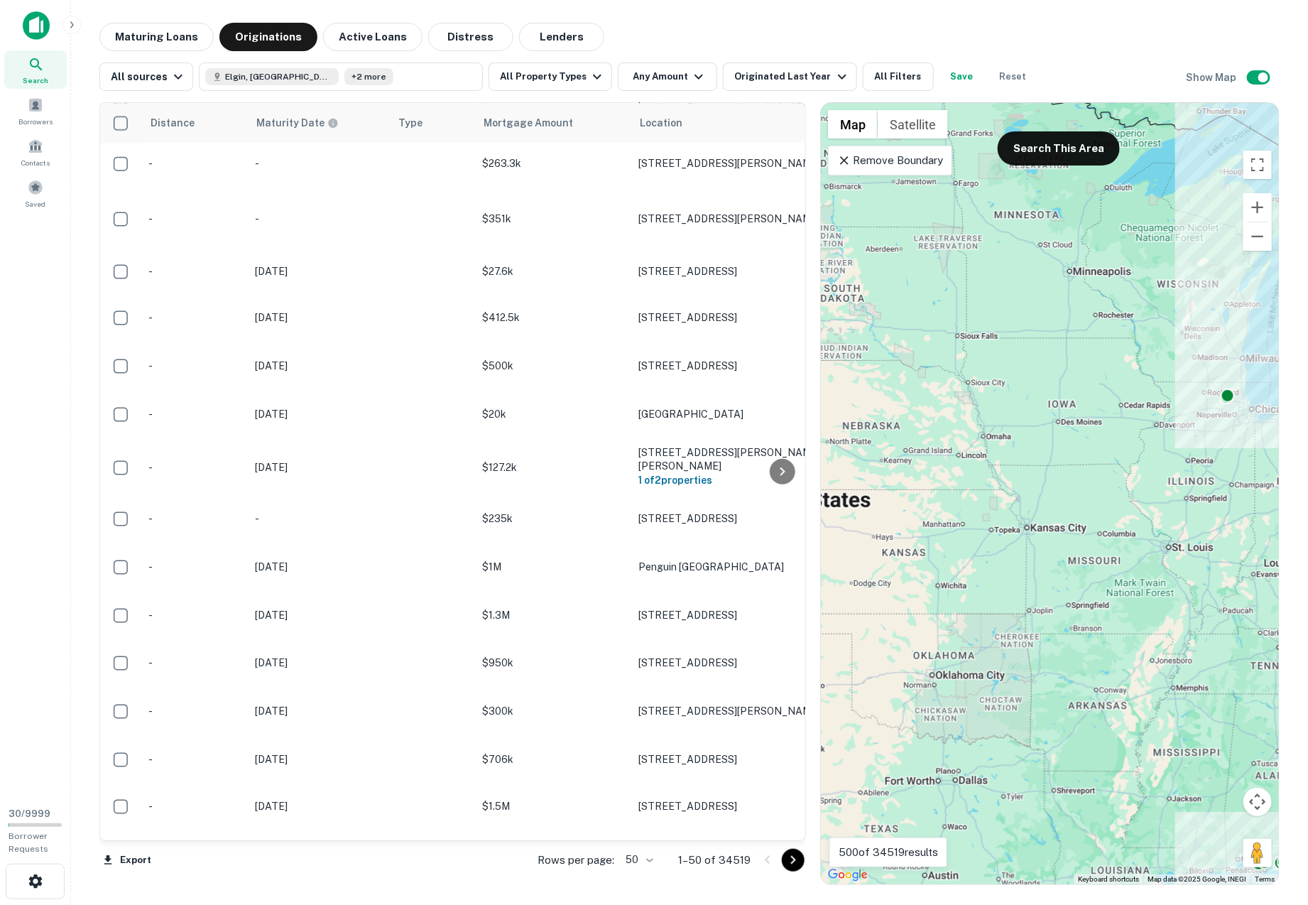
drag, startPoint x: 1132, startPoint y: 506, endPoint x: 899, endPoint y: 602, distance: 252.6
click at [899, 603] on div "To activate drag with keyboard, press Alt + Enter. Once in keyboard drag state,…" at bounding box center [1050, 493] width 458 height 781
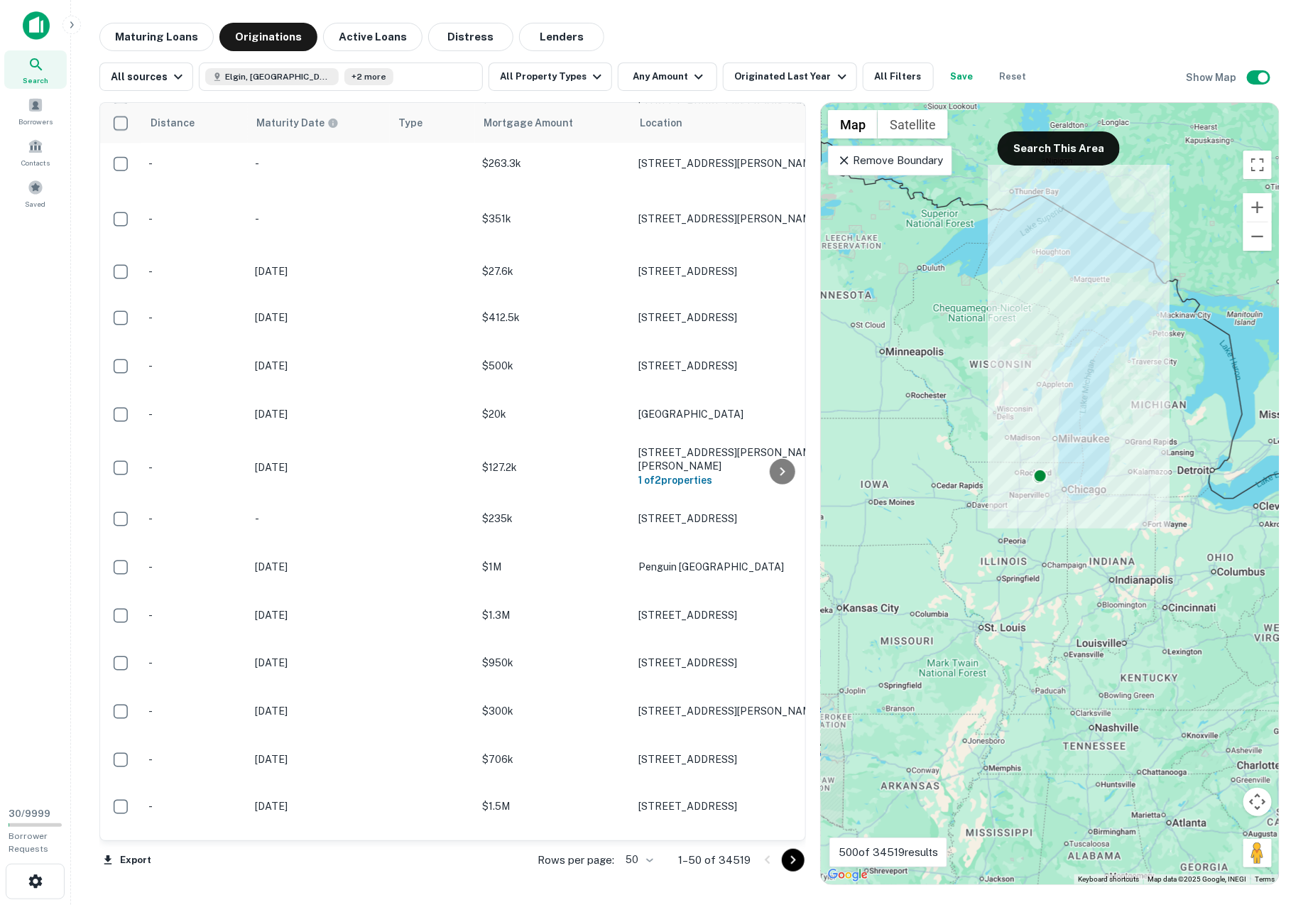
drag, startPoint x: 957, startPoint y: 533, endPoint x: 977, endPoint y: 568, distance: 39.8
click at [977, 568] on div "To activate drag with keyboard, press Alt + Enter. Once in keyboard drag state,…" at bounding box center [1050, 493] width 458 height 781
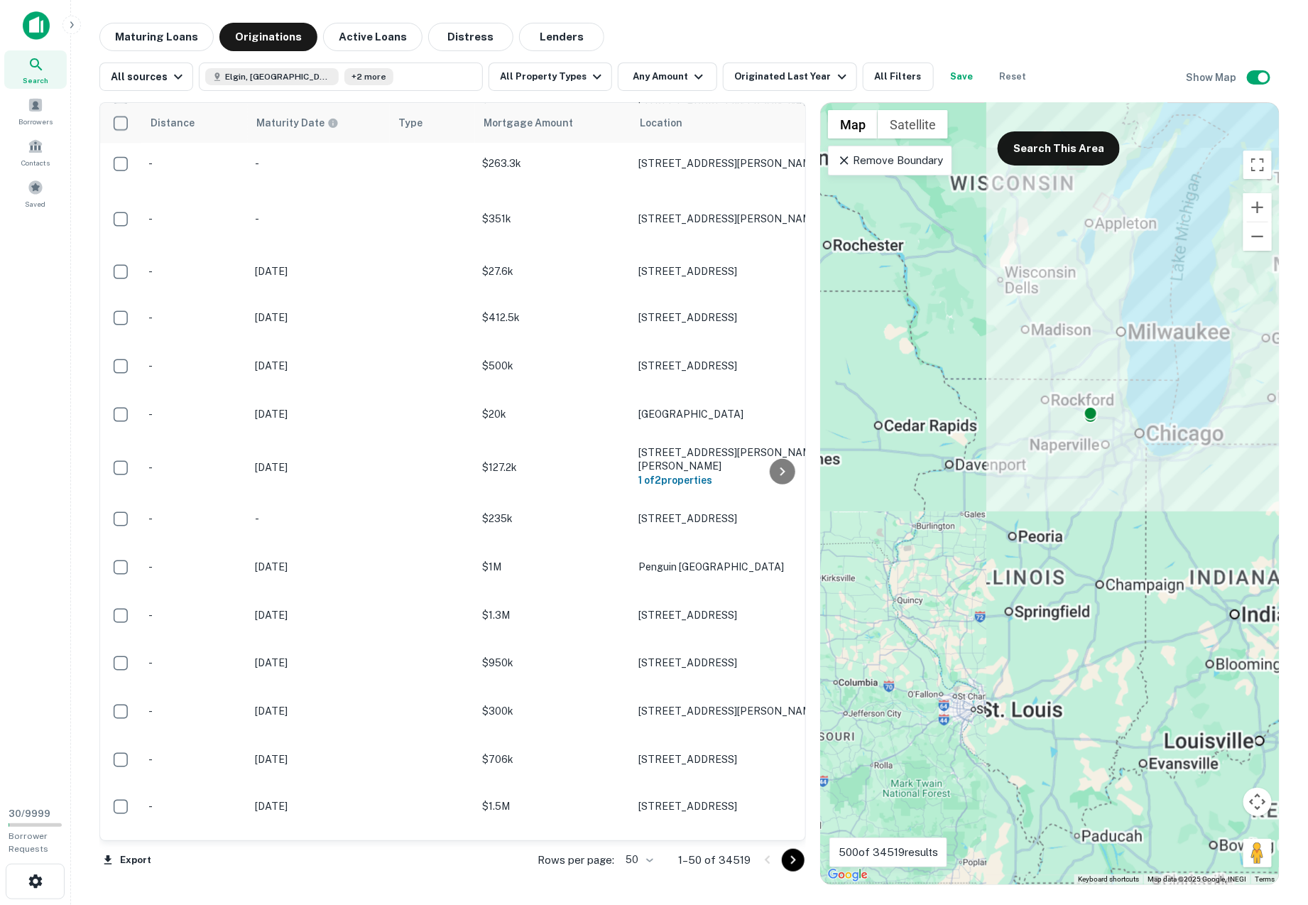
drag, startPoint x: 977, startPoint y: 568, endPoint x: 1161, endPoint y: 401, distance: 247.4
click at [1157, 406] on div "To activate drag with keyboard, press Alt + Enter. Once in keyboard drag state,…" at bounding box center [1050, 493] width 458 height 781
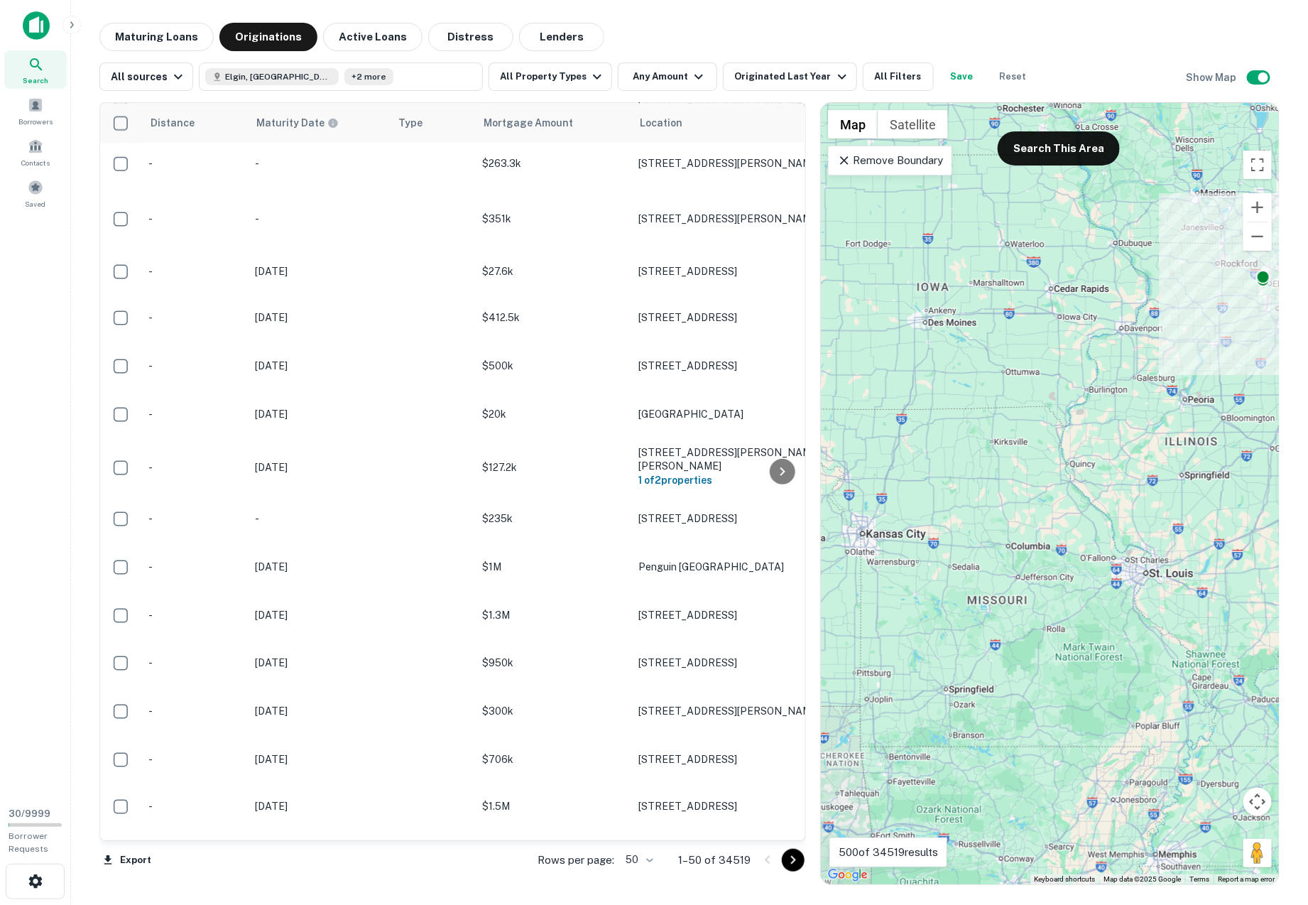
drag, startPoint x: 883, startPoint y: 657, endPoint x: 1109, endPoint y: 525, distance: 262.3
click at [1109, 525] on div "To activate drag with keyboard, press Alt + Enter. Once in keyboard drag state,…" at bounding box center [1050, 493] width 458 height 781
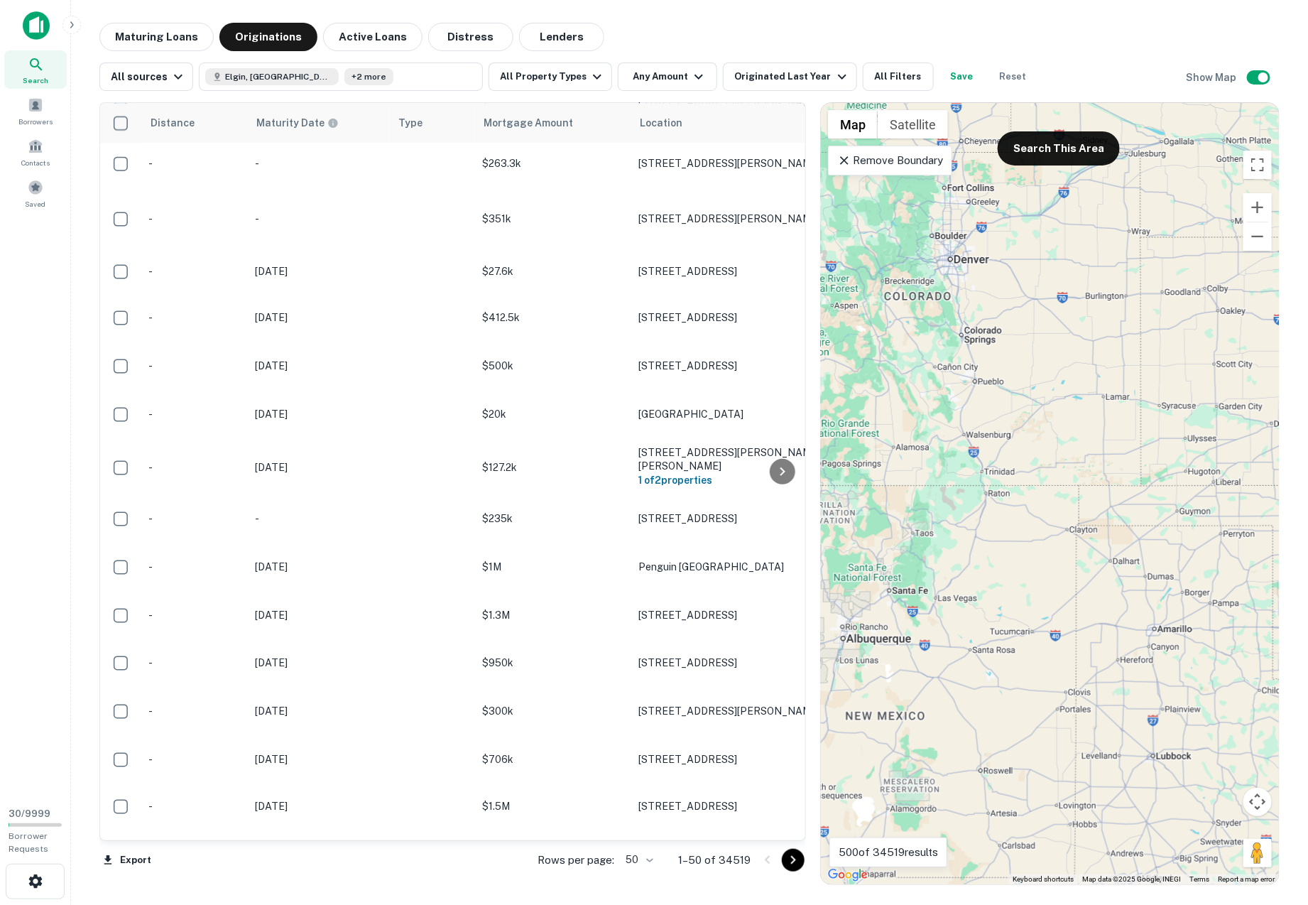
drag, startPoint x: 1007, startPoint y: 537, endPoint x: 787, endPoint y: 799, distance: 342.3
click at [798, 795] on div "Distance Maturity Date Type Mortgage Amount Location Last Financed Date sorted …" at bounding box center [689, 488] width 1181 height 794
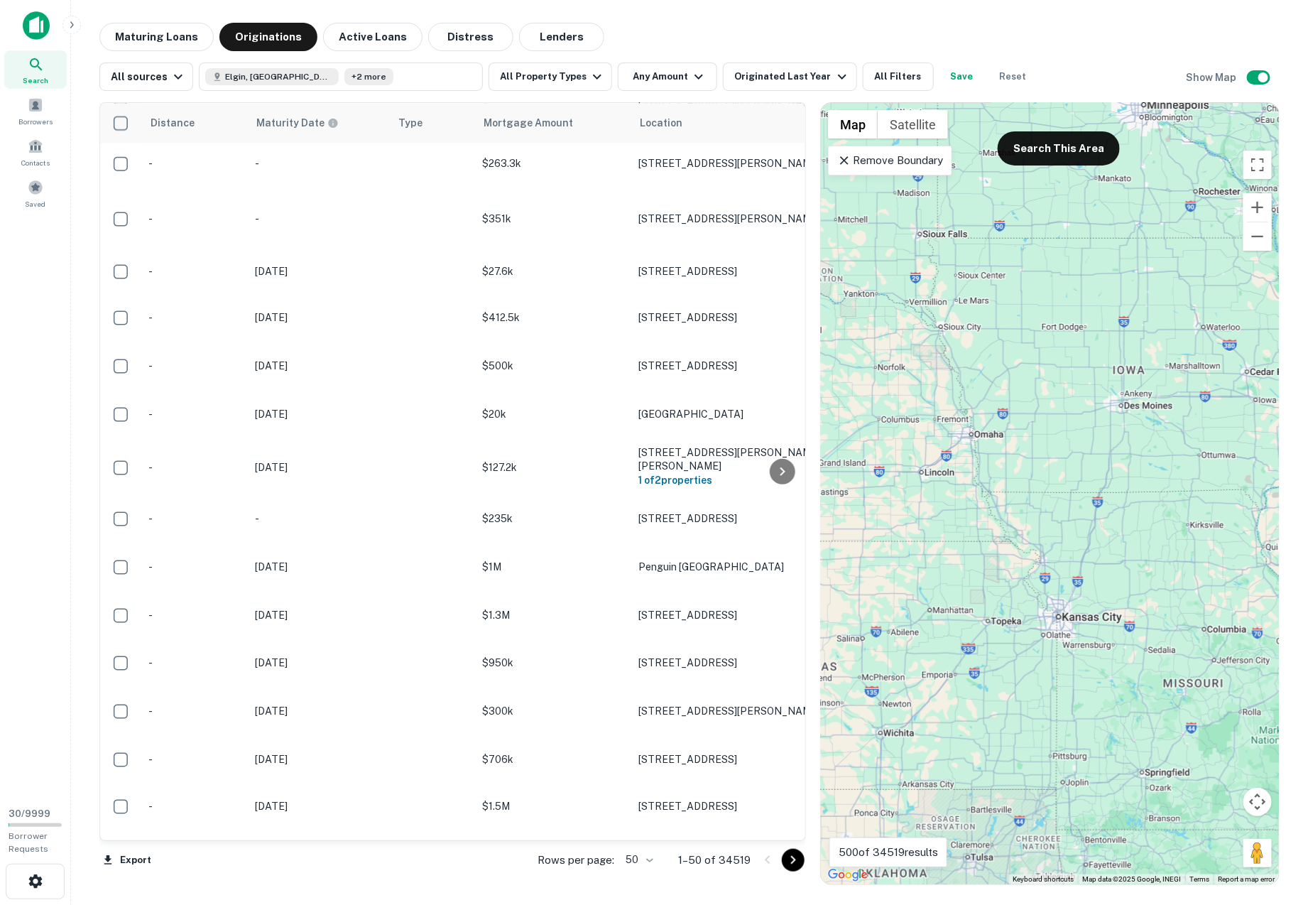
drag, startPoint x: 1060, startPoint y: 510, endPoint x: 903, endPoint y: 694, distance: 241.8
click at [903, 694] on div "To activate drag with keyboard, press Alt + Enter. Once in keyboard drag state,…" at bounding box center [1050, 493] width 458 height 781
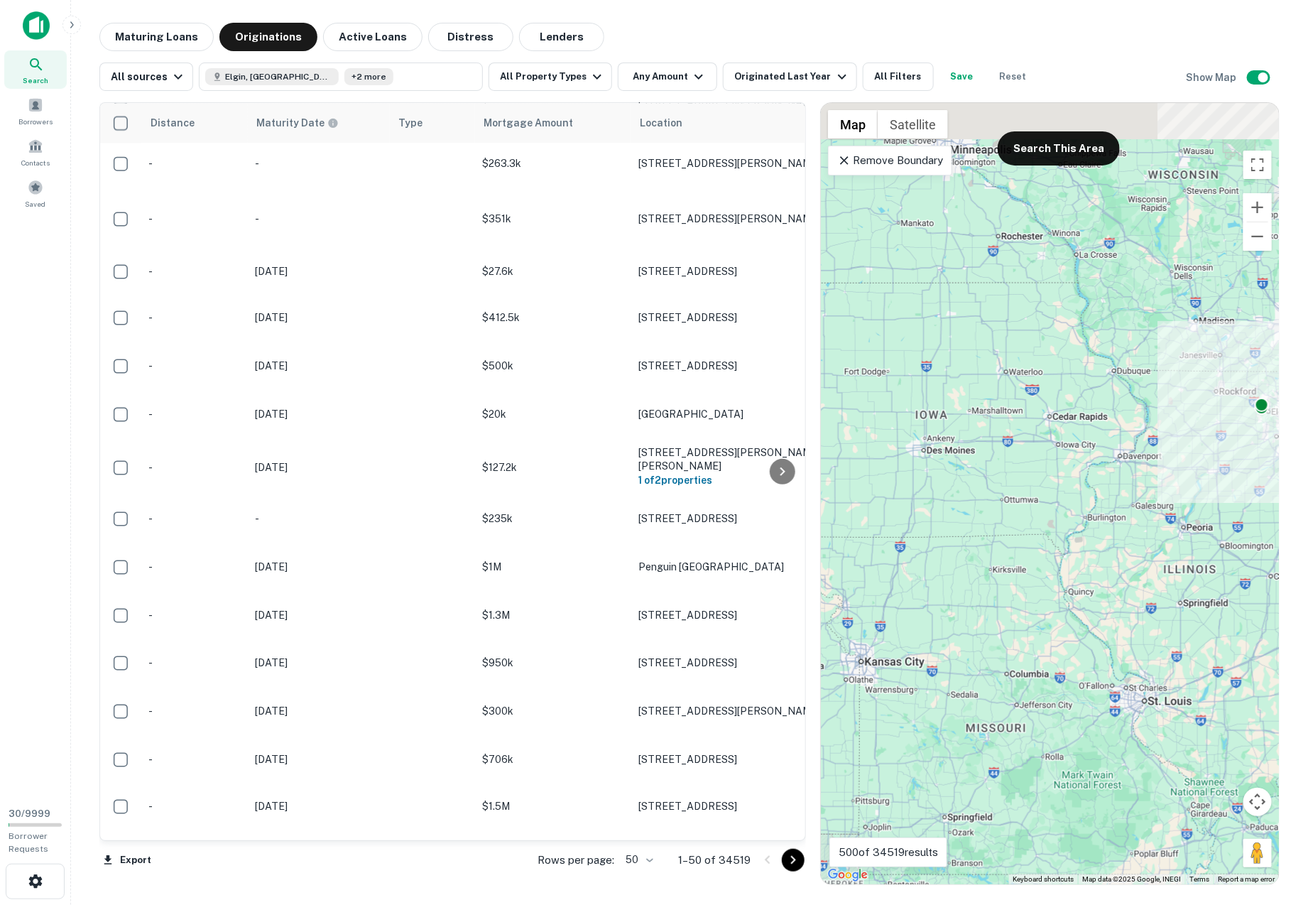
drag, startPoint x: 1079, startPoint y: 600, endPoint x: 839, endPoint y: 661, distance: 247.6
click at [840, 659] on div "To activate drag with keyboard, press Alt + Enter. Once in keyboard drag state,…" at bounding box center [1050, 493] width 458 height 781
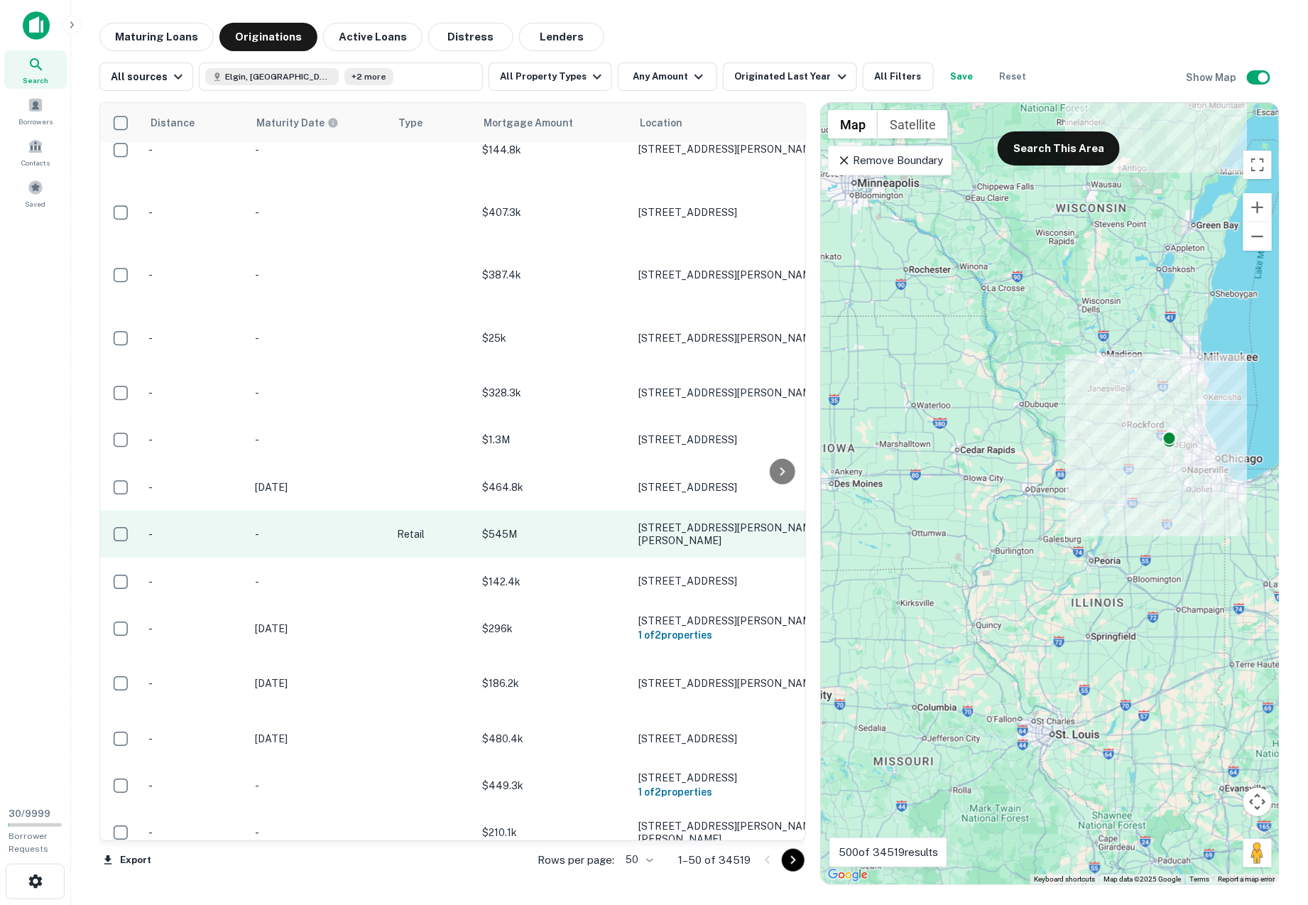
scroll to position [0, 0]
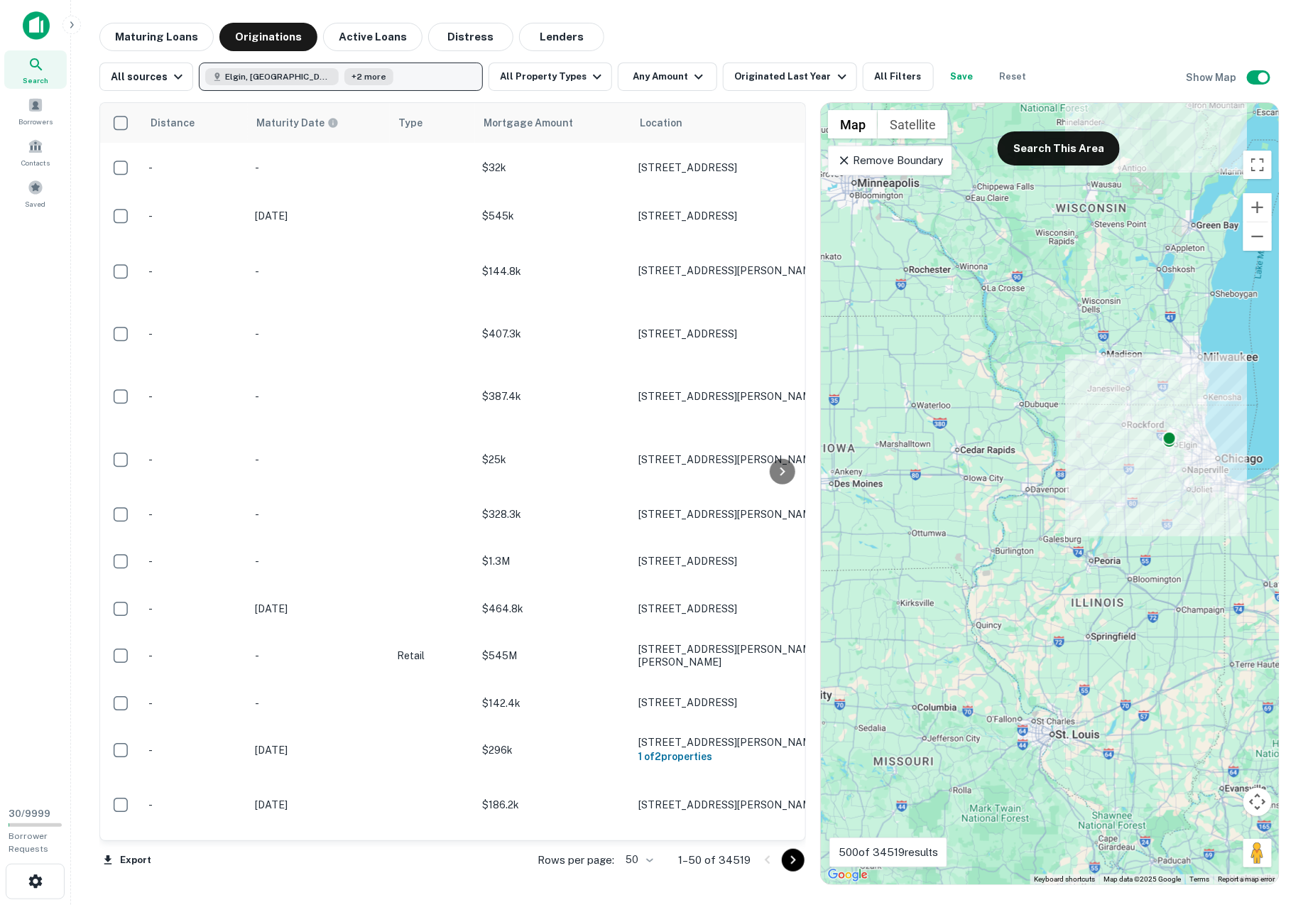
click at [362, 77] on button "Elgin, [GEOGRAPHIC_DATA], [GEOGRAPHIC_DATA] +2 more" at bounding box center [341, 77] width 284 height 28
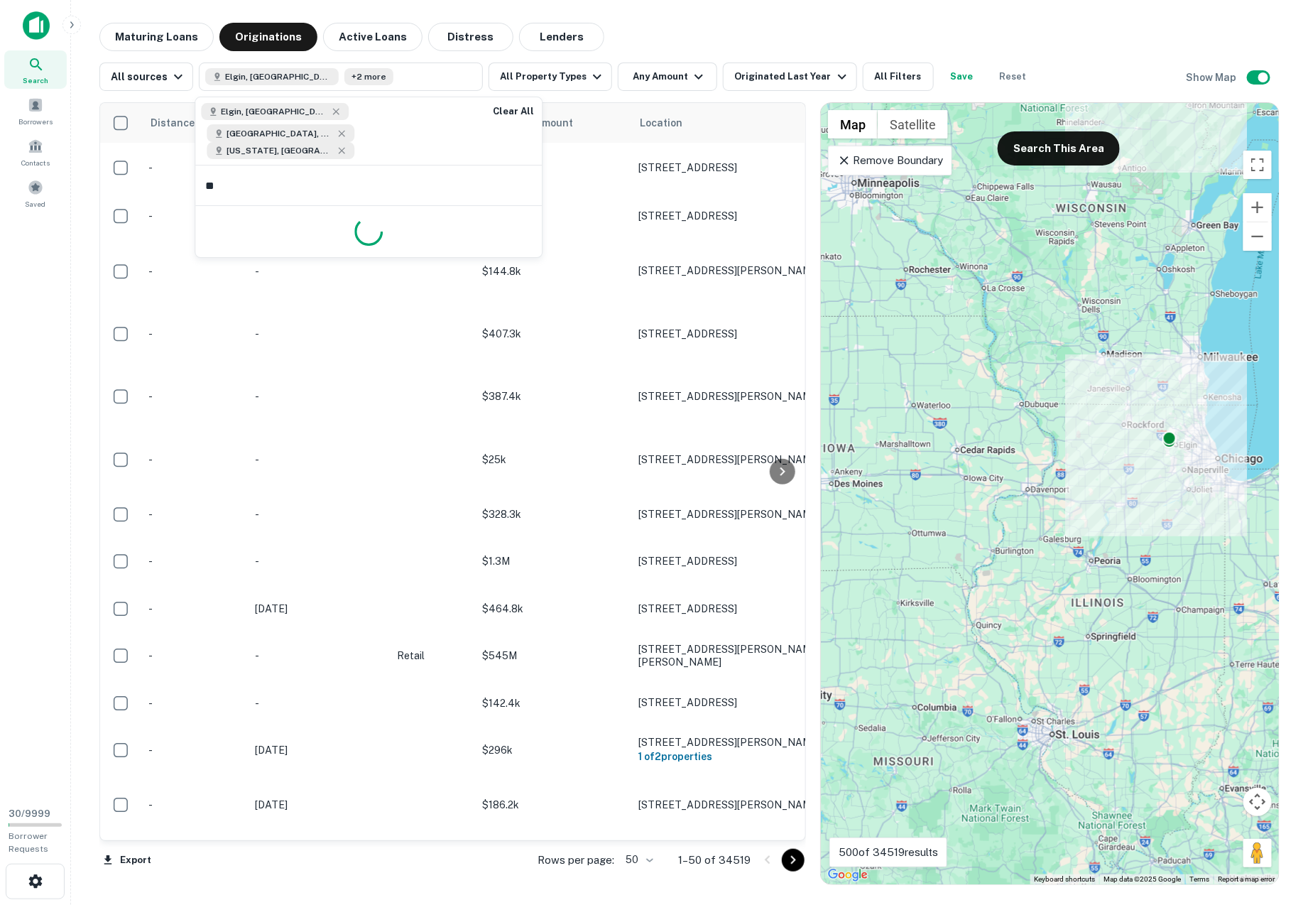
type input "***"
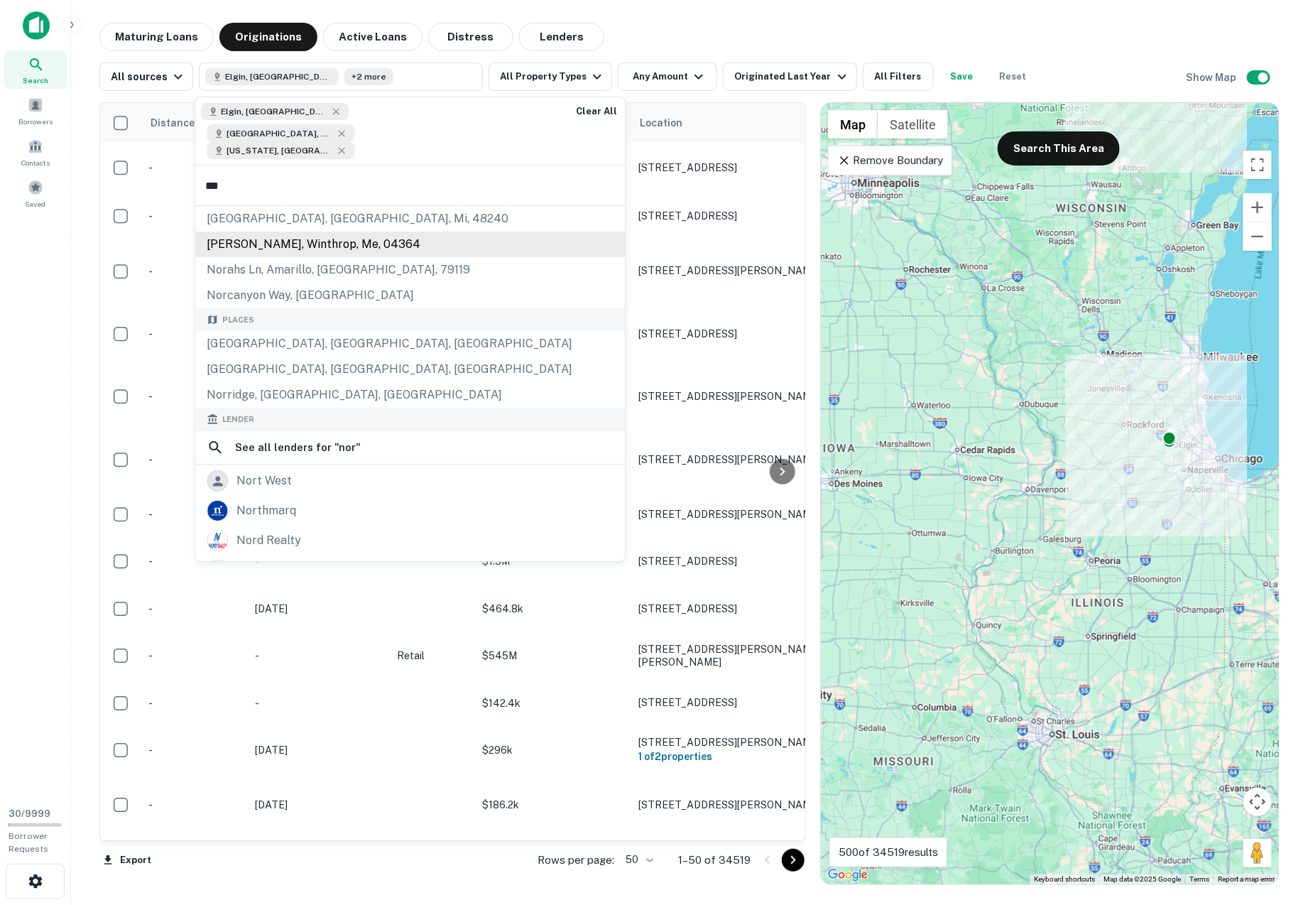
scroll to position [78, 0]
click at [345, 228] on div "[PERSON_NAME], winthrop, me, 04364" at bounding box center [410, 241] width 430 height 26
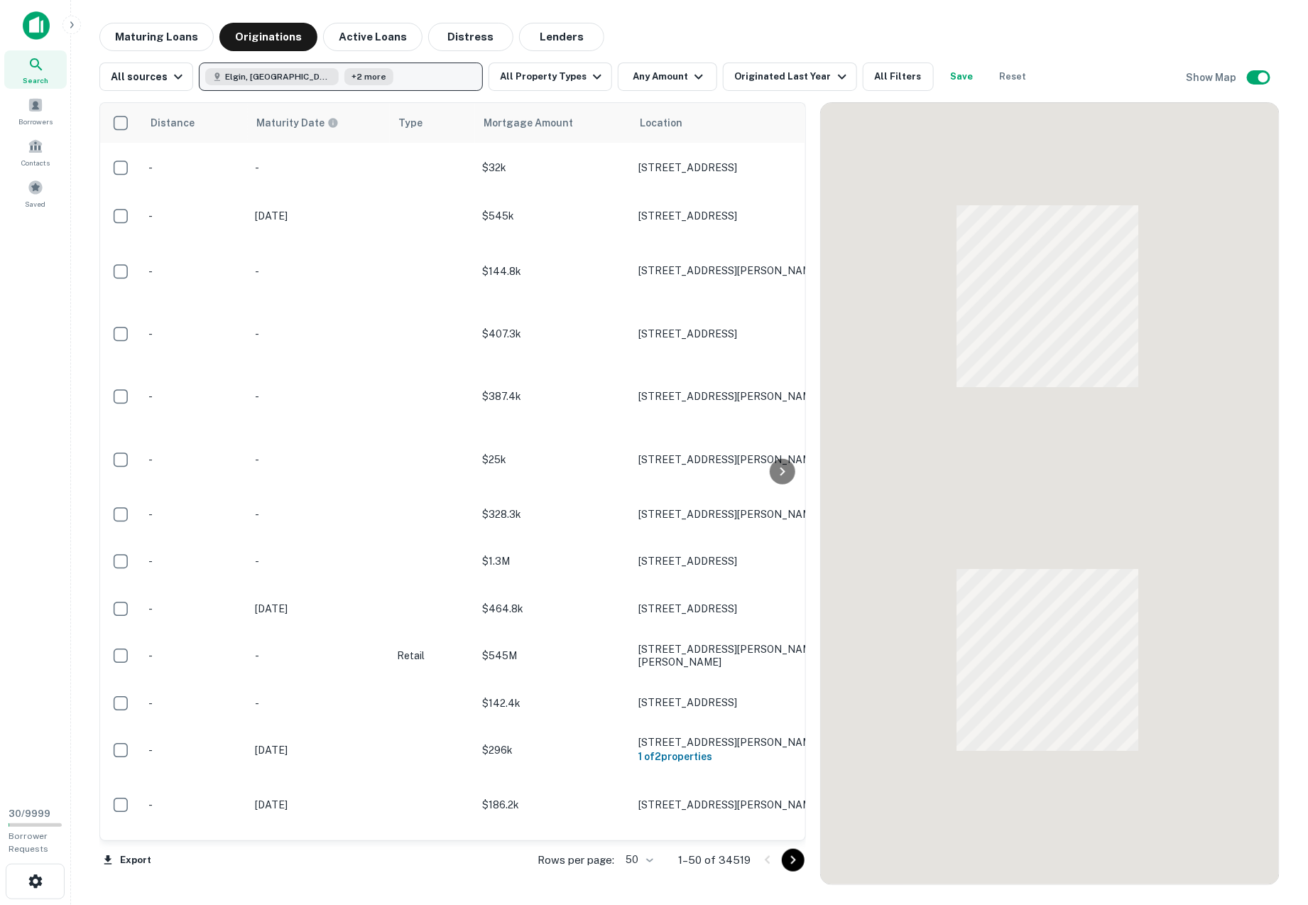
click at [401, 71] on button "Elgin, [GEOGRAPHIC_DATA], [GEOGRAPHIC_DATA] +2 more" at bounding box center [341, 77] width 284 height 28
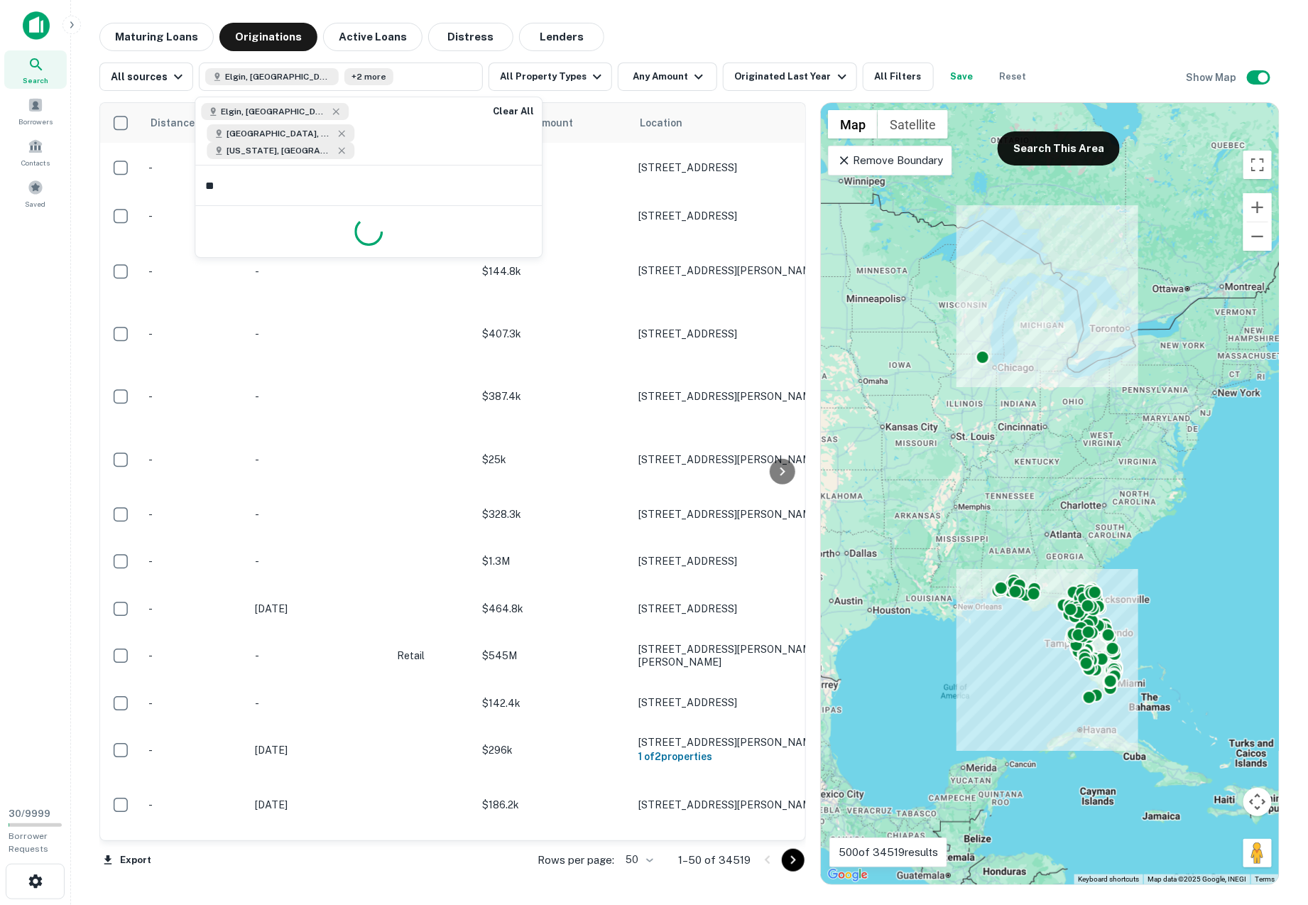
type input "***"
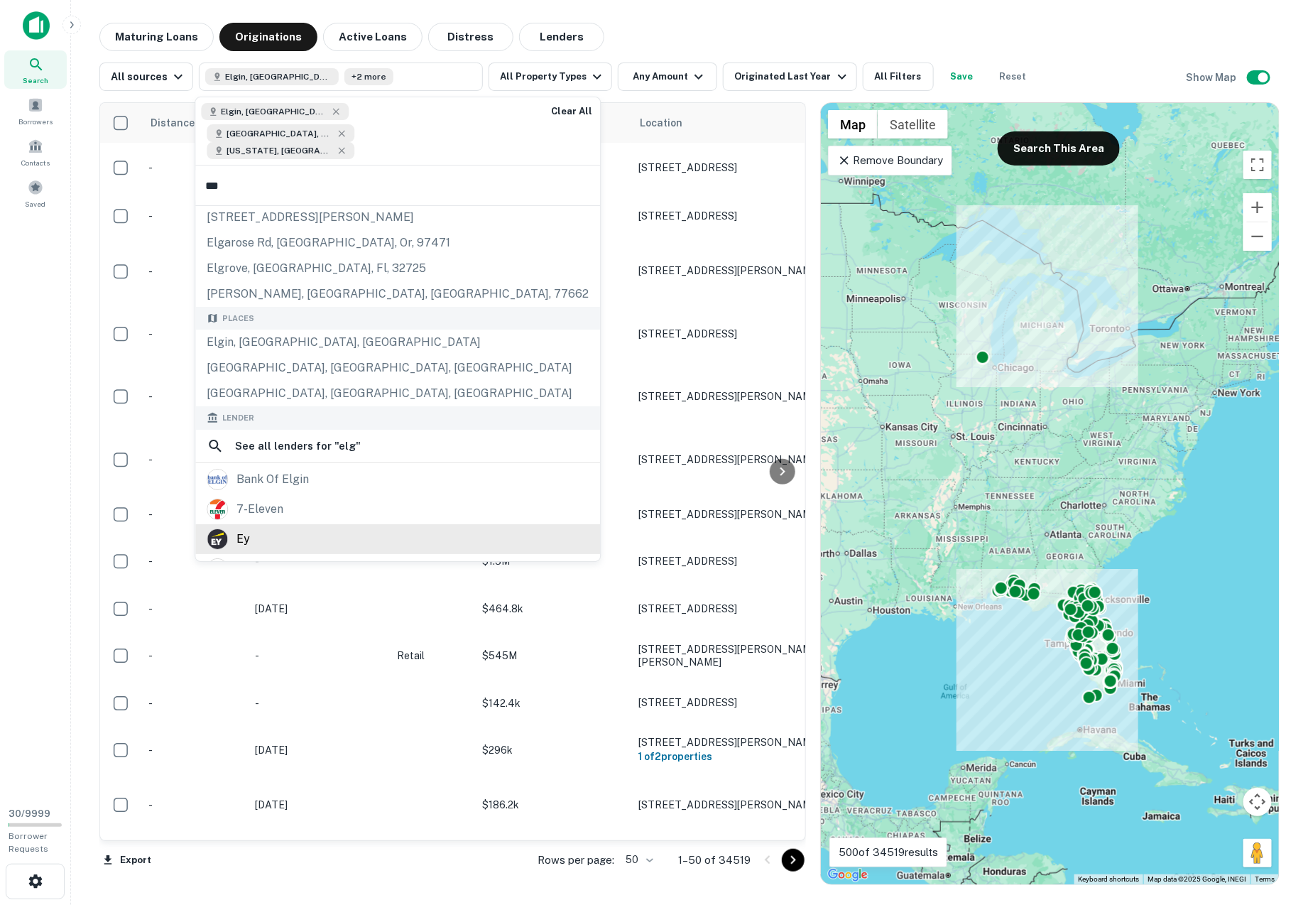
scroll to position [4, 0]
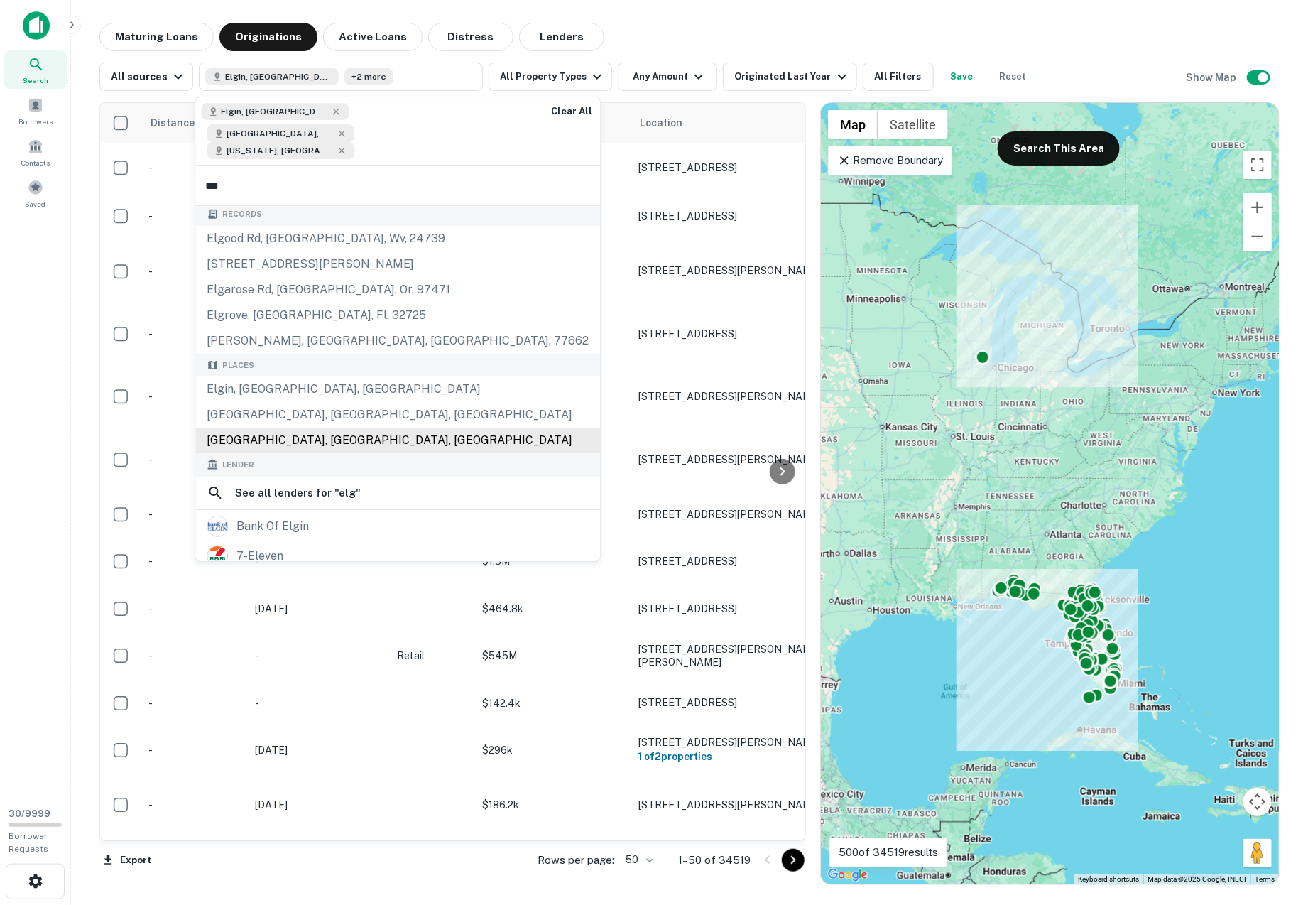
click at [259, 428] on div "[GEOGRAPHIC_DATA], [GEOGRAPHIC_DATA], [GEOGRAPHIC_DATA]" at bounding box center [397, 441] width 405 height 26
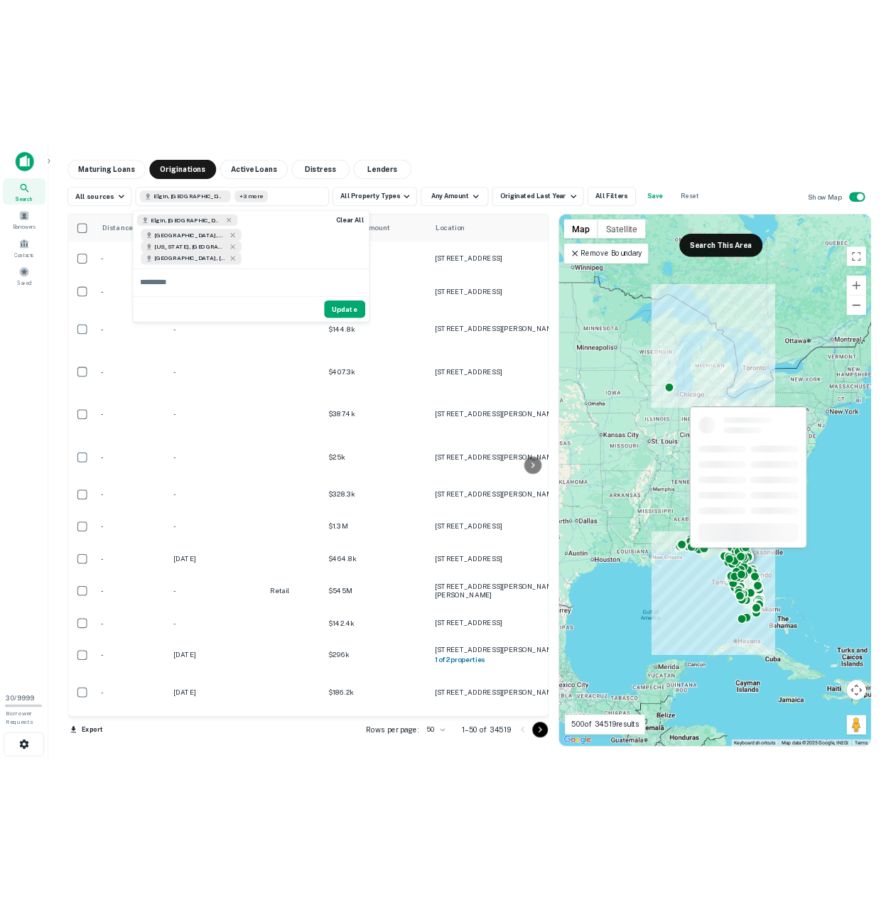
scroll to position [0, 0]
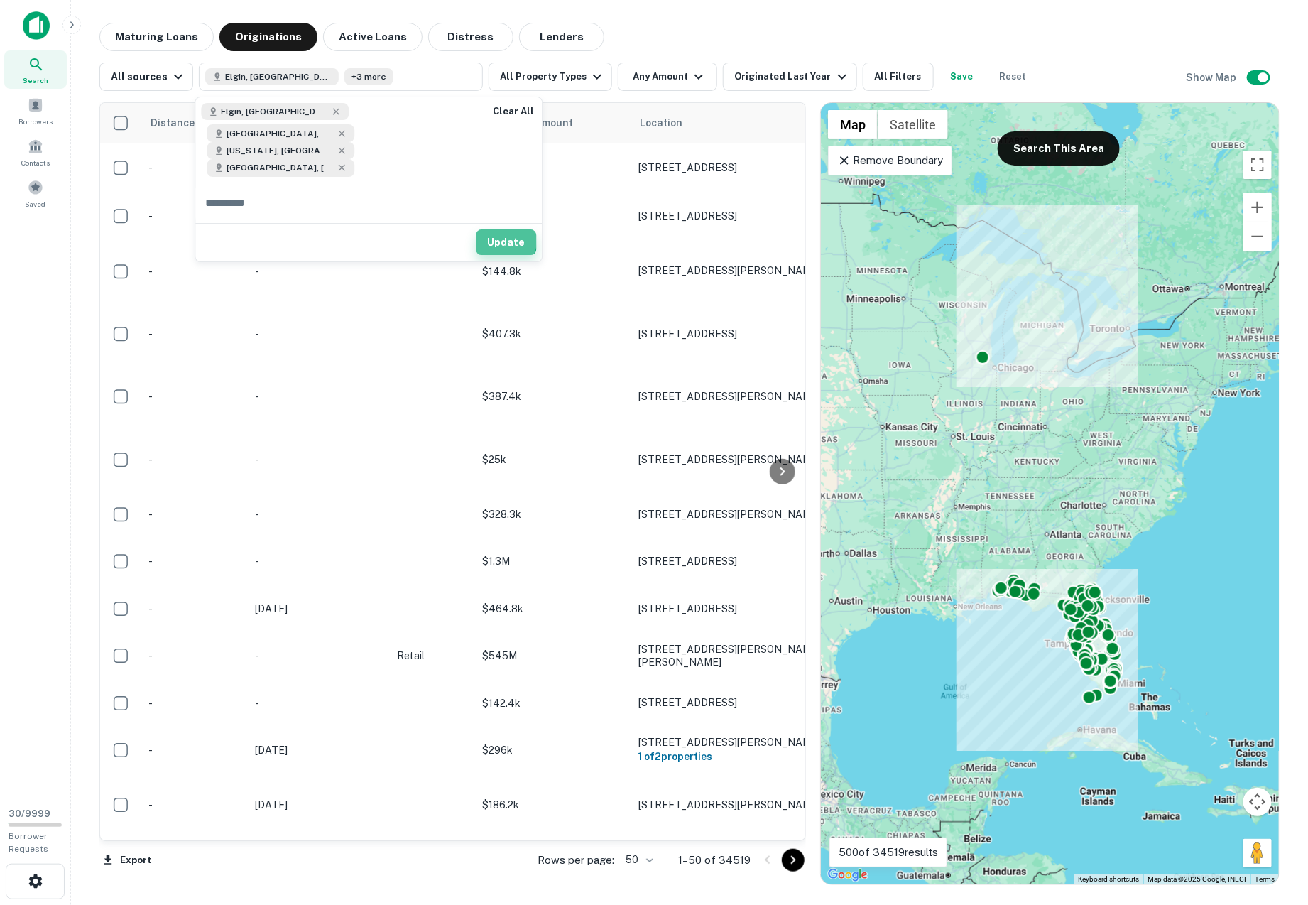
click at [506, 229] on button "Update" at bounding box center [506, 242] width 60 height 26
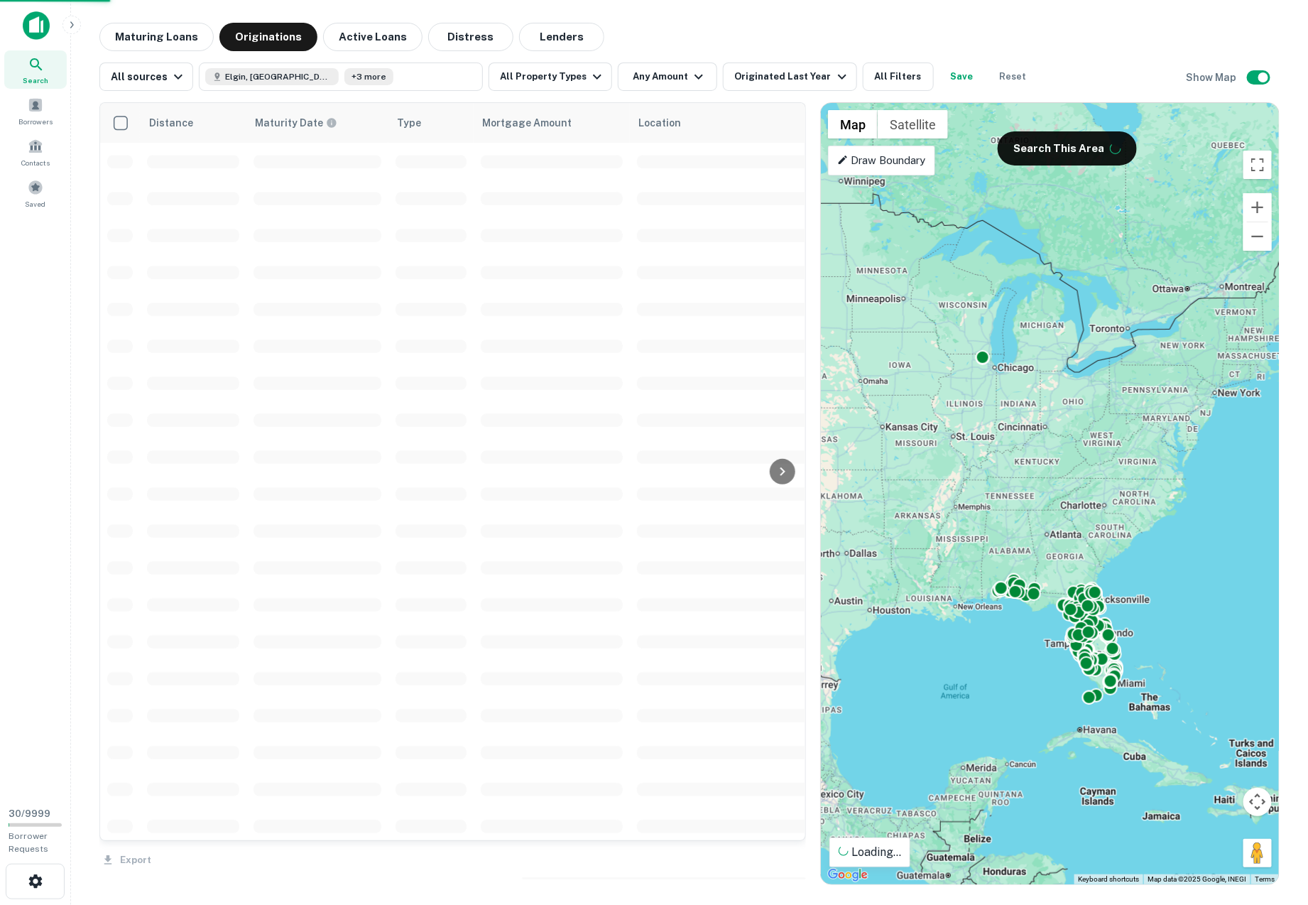
click at [765, 35] on div "Maturing Loans Originations Active Loans Distress Lenders" at bounding box center [689, 37] width 1181 height 28
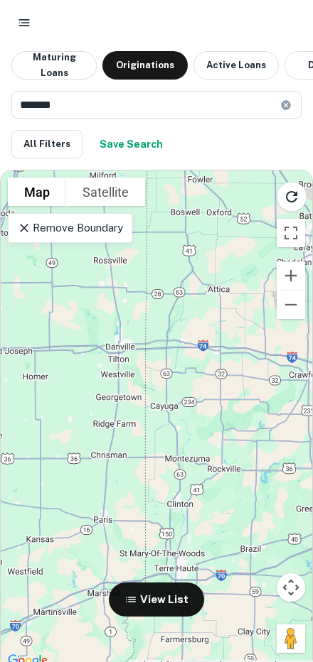
click at [129, 105] on input "******" at bounding box center [145, 105] width 268 height 28
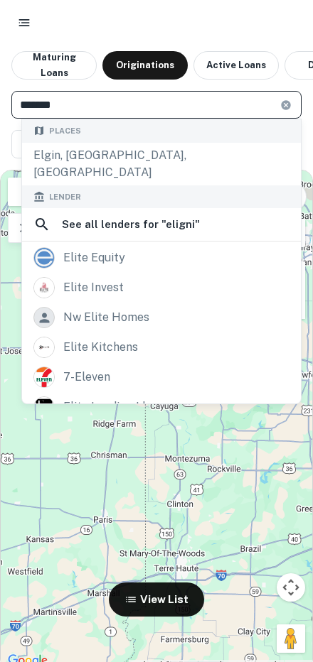
click at [198, 21] on div at bounding box center [156, 23] width 290 height 26
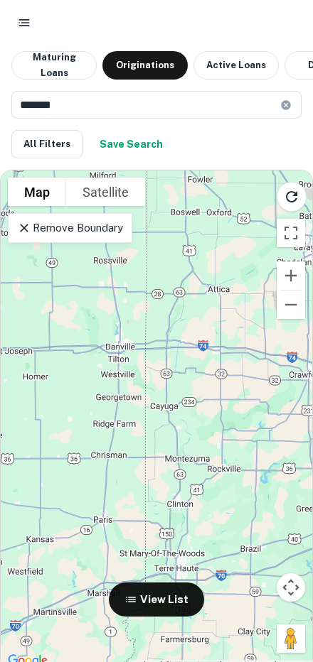
click at [88, 108] on input "******" at bounding box center [145, 105] width 268 height 28
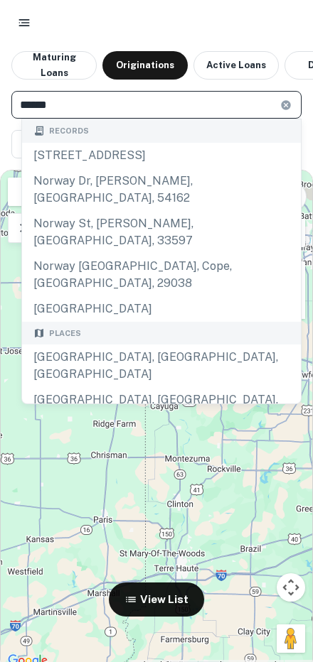
type input "******"
click at [84, 312] on div at bounding box center [156, 419] width 311 height 499
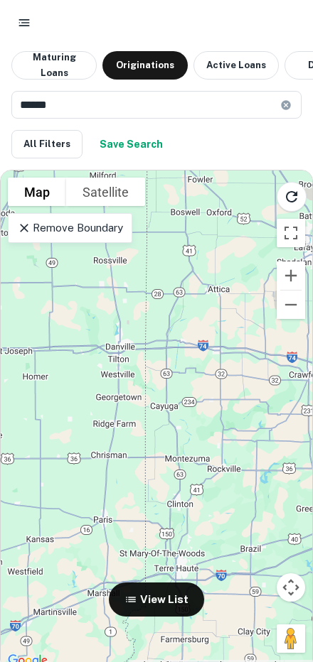
click at [153, 599] on button "View List" at bounding box center [156, 599] width 95 height 34
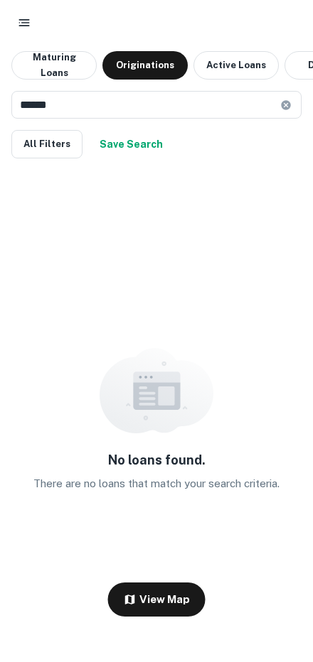
click at [137, 103] on input "******" at bounding box center [145, 105] width 268 height 28
click at [137, 104] on input "******" at bounding box center [145, 105] width 268 height 28
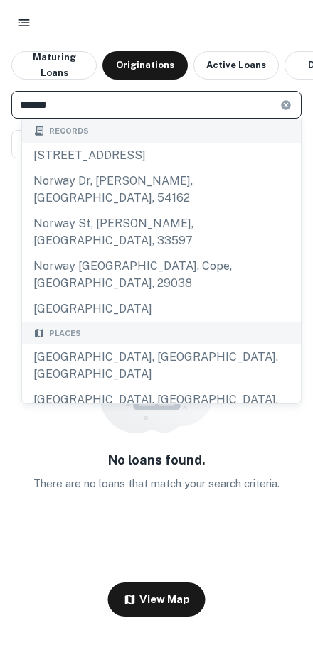
click at [91, 305] on div "No loans found. There are no loans that match your search criteria." at bounding box center [156, 420] width 313 height 501
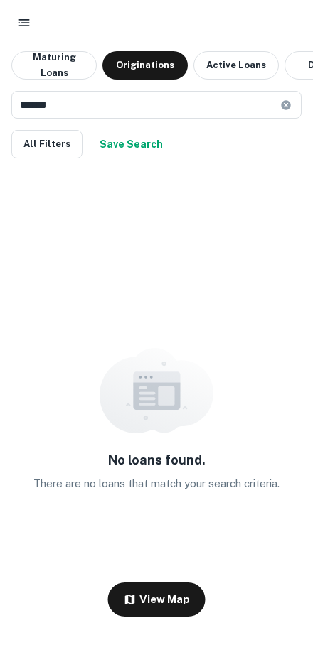
click at [236, 185] on div "No loans found. There are no loans that match your search criteria." at bounding box center [156, 420] width 313 height 501
